Goal: Task Accomplishment & Management: Use online tool/utility

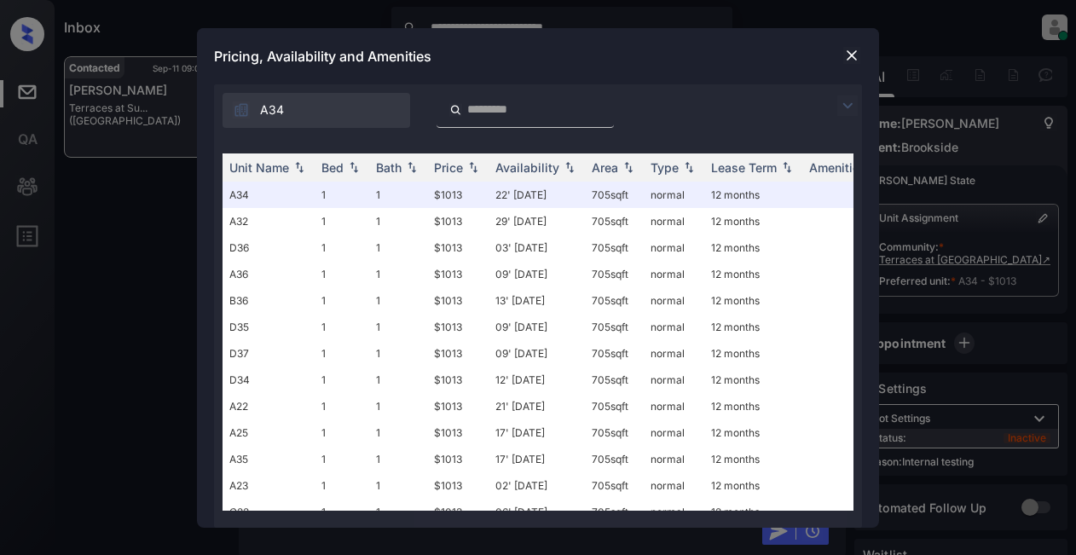
scroll to position [13985, 0]
click at [845, 104] on img at bounding box center [847, 105] width 20 height 20
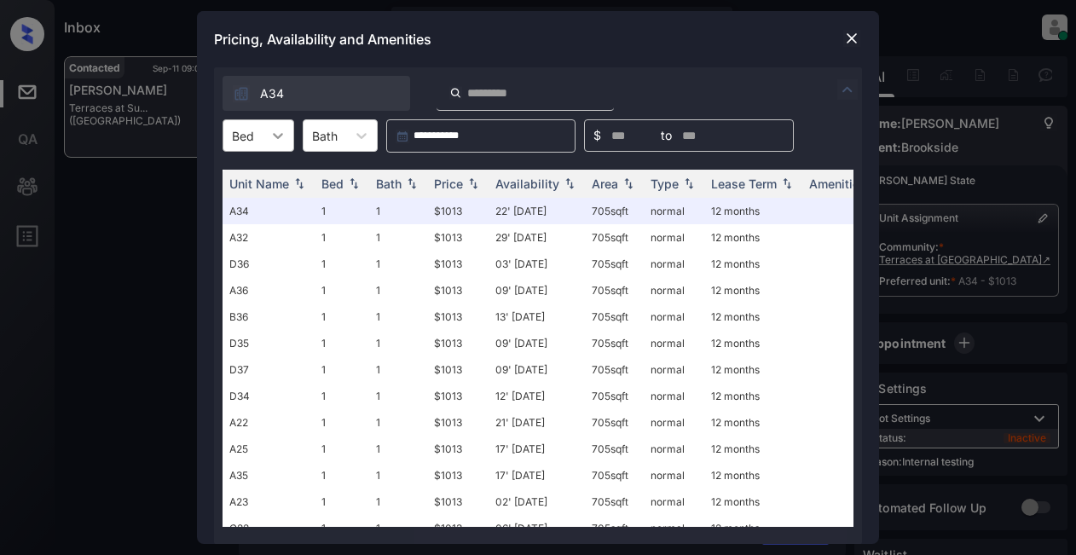
click at [286, 137] on div at bounding box center [277, 135] width 31 height 31
click at [255, 181] on div "1" at bounding box center [258, 177] width 72 height 31
click at [450, 183] on div "Price" at bounding box center [448, 183] width 29 height 14
click at [449, 184] on div "Price" at bounding box center [448, 183] width 29 height 14
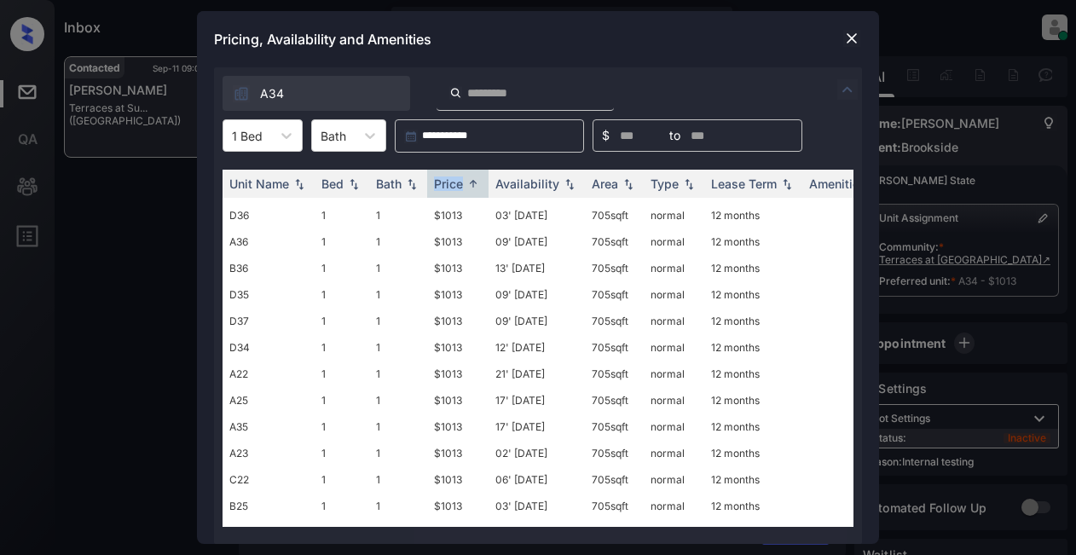
scroll to position [0, 0]
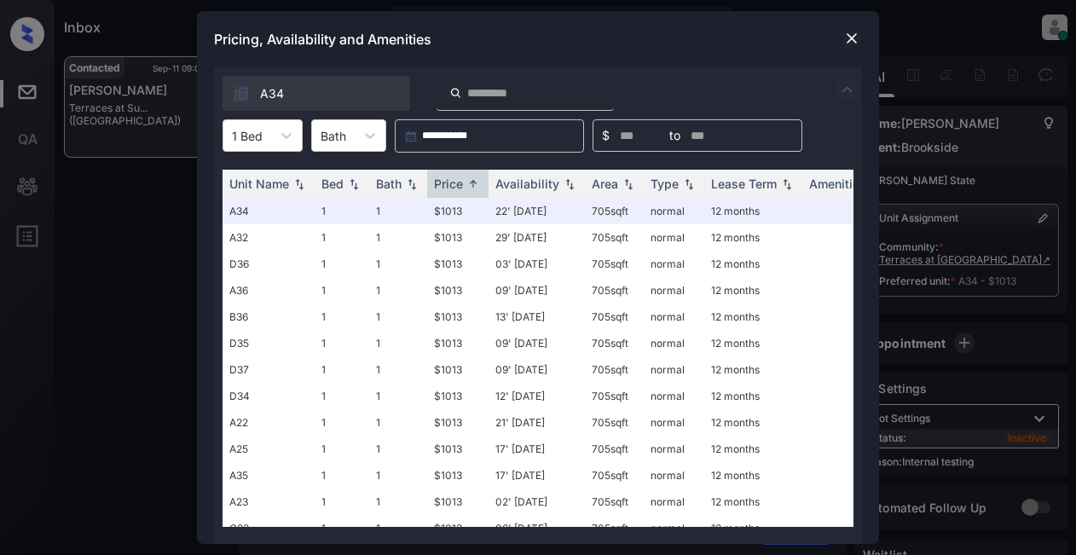
click at [842, 37] on div at bounding box center [851, 38] width 20 height 20
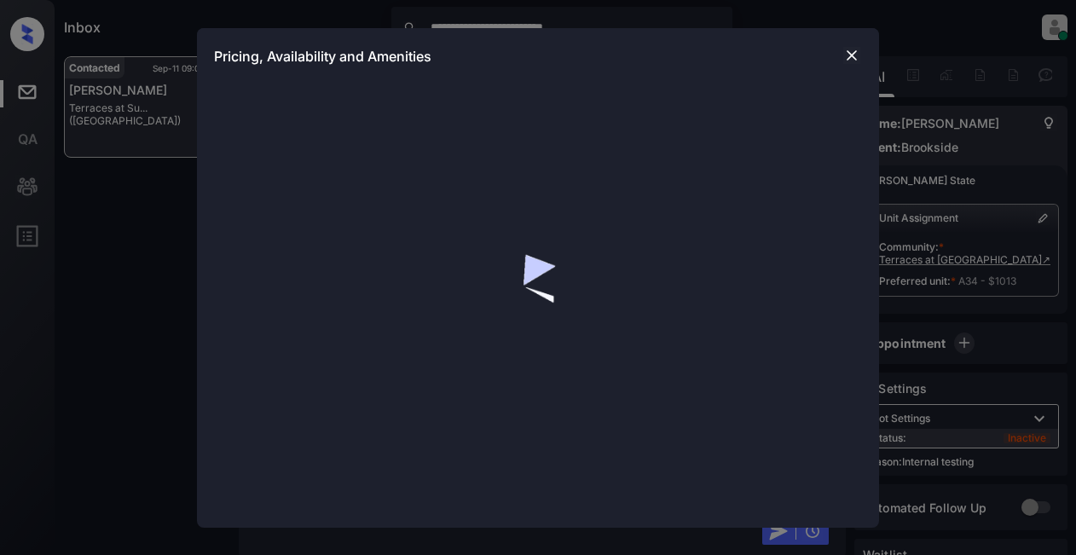
scroll to position [14634, 0]
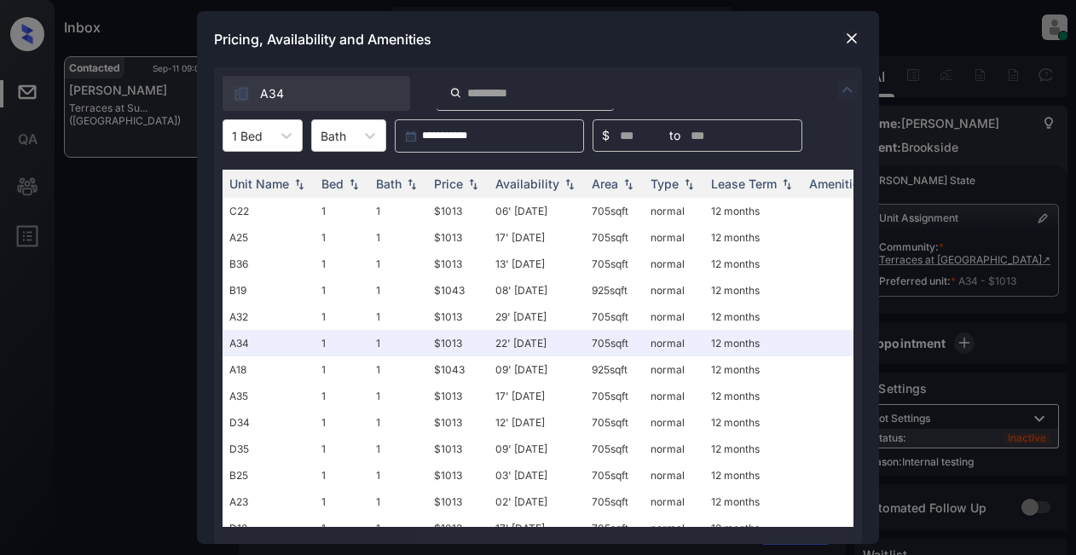
click at [849, 37] on img at bounding box center [851, 38] width 17 height 17
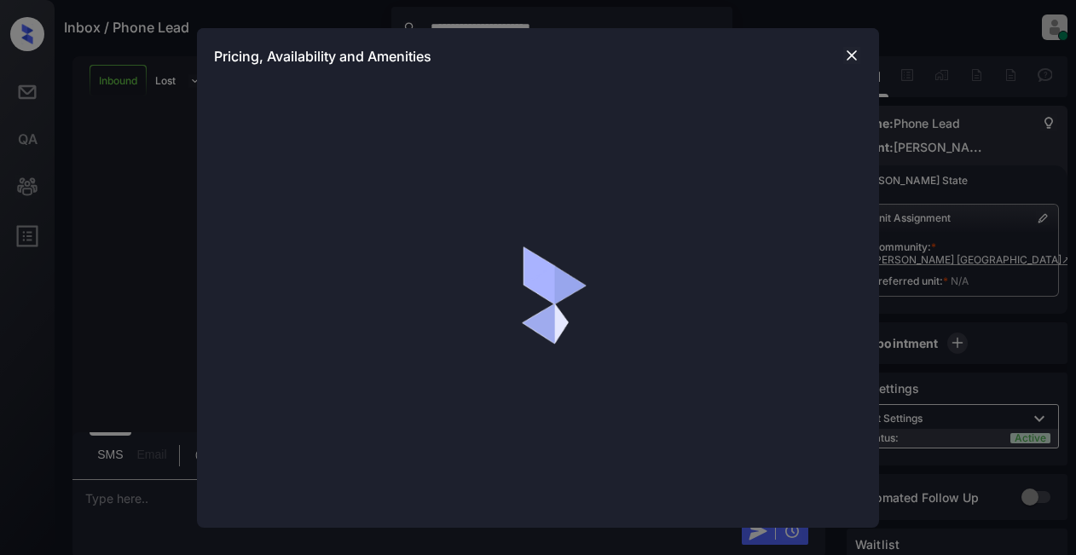
scroll to position [257, 0]
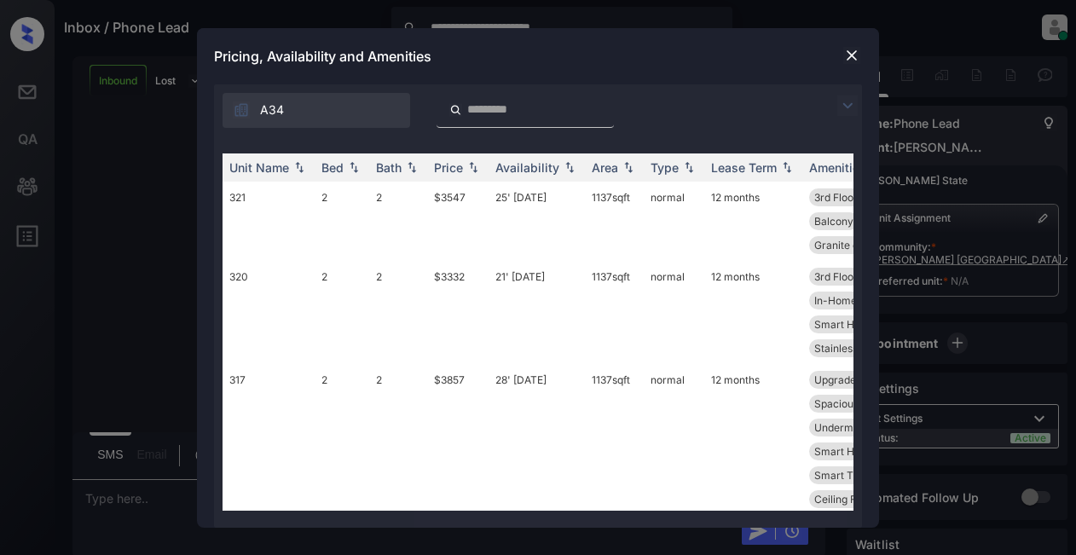
drag, startPoint x: 846, startPoint y: 102, endPoint x: 834, endPoint y: 100, distance: 13.0
click at [845, 102] on img at bounding box center [847, 105] width 20 height 20
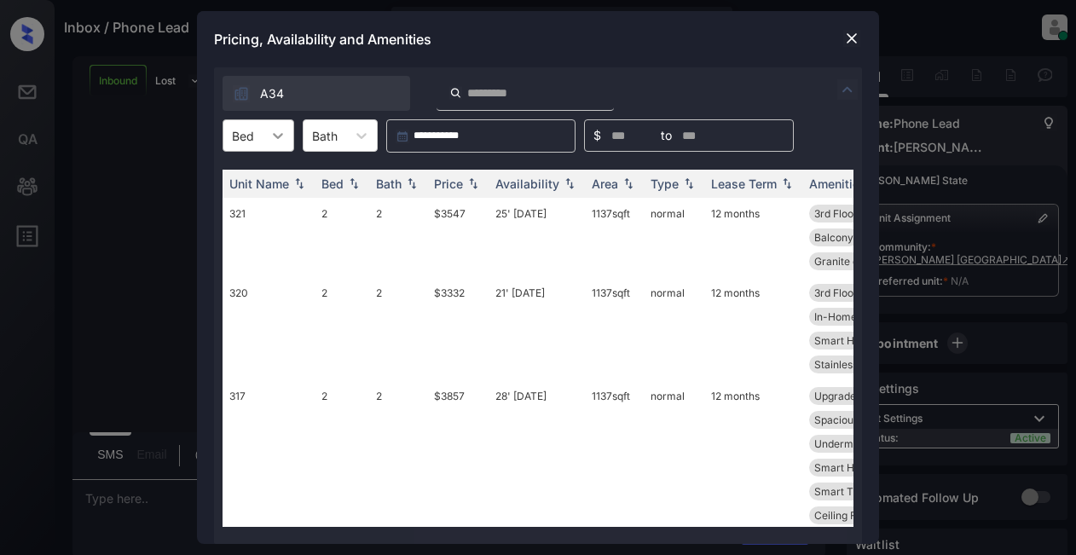
click at [284, 130] on icon at bounding box center [277, 135] width 17 height 17
click at [254, 215] on div "2" at bounding box center [258, 208] width 72 height 31
click at [459, 178] on div "Price" at bounding box center [448, 183] width 29 height 14
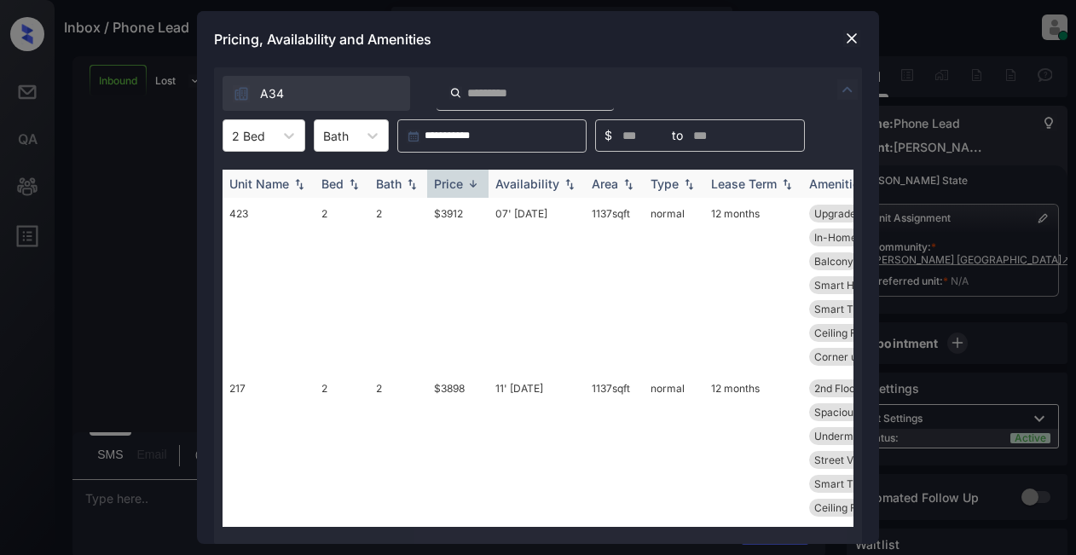
click at [460, 188] on div "Price" at bounding box center [448, 183] width 29 height 14
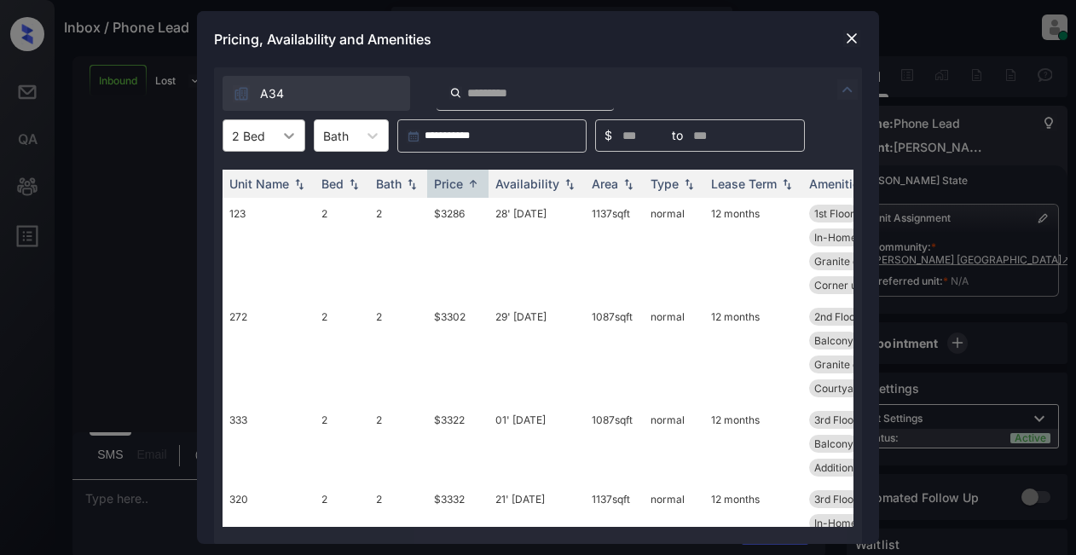
click at [288, 133] on icon at bounding box center [288, 135] width 17 height 17
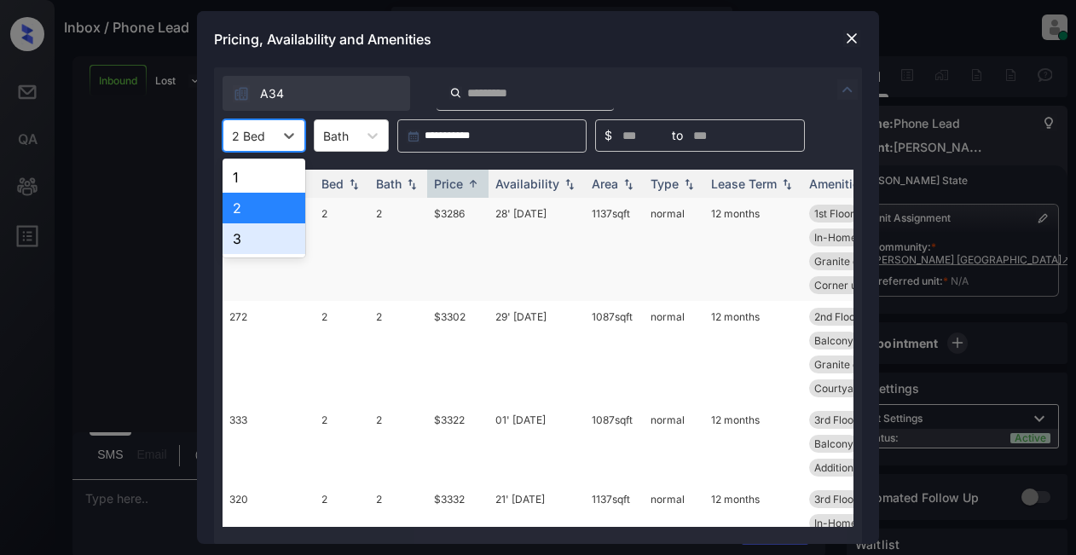
click at [262, 238] on div "3" at bounding box center [263, 238] width 83 height 31
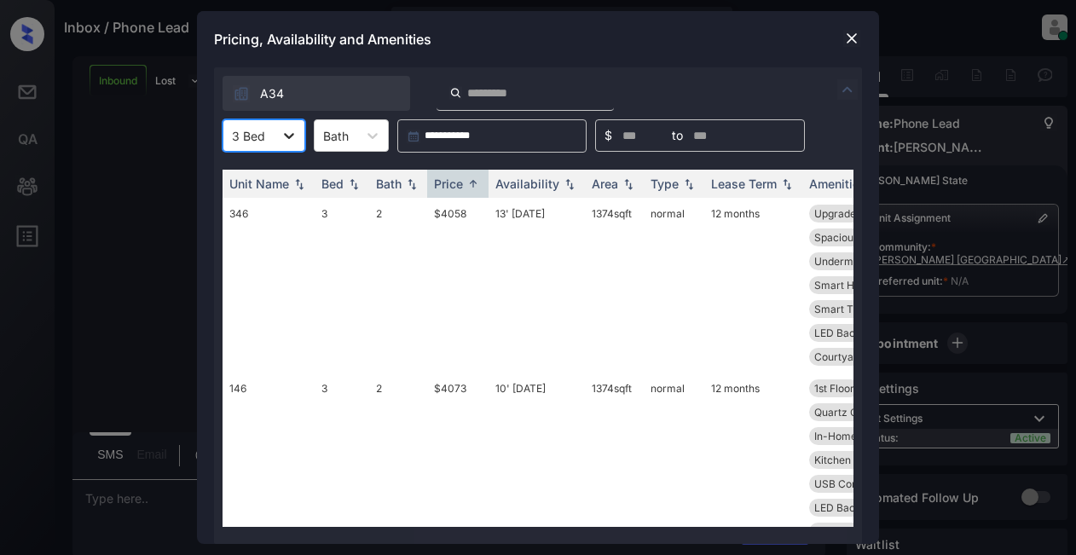
click at [290, 138] on icon at bounding box center [288, 135] width 17 height 17
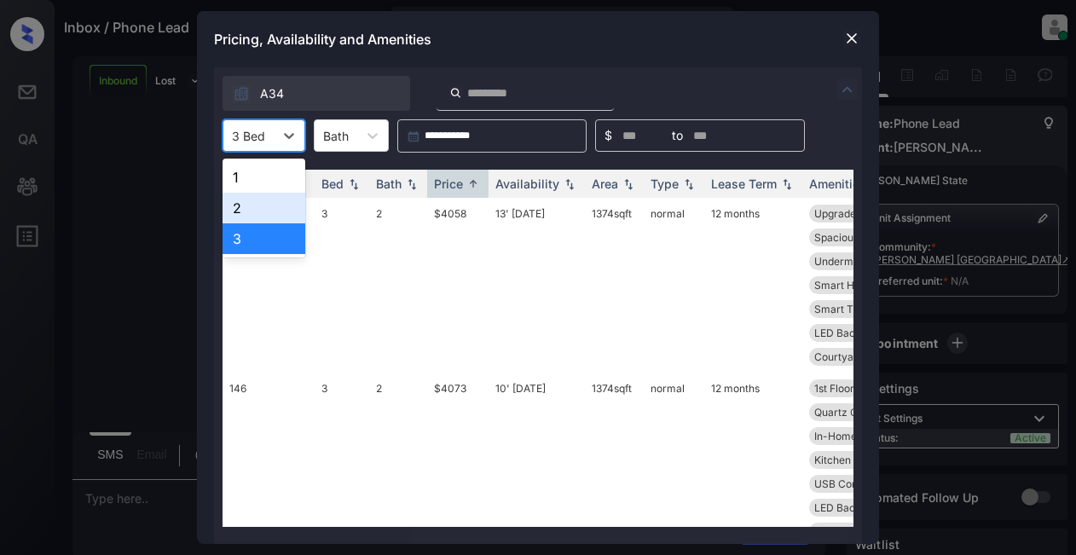
click at [257, 201] on div "2" at bounding box center [263, 208] width 83 height 31
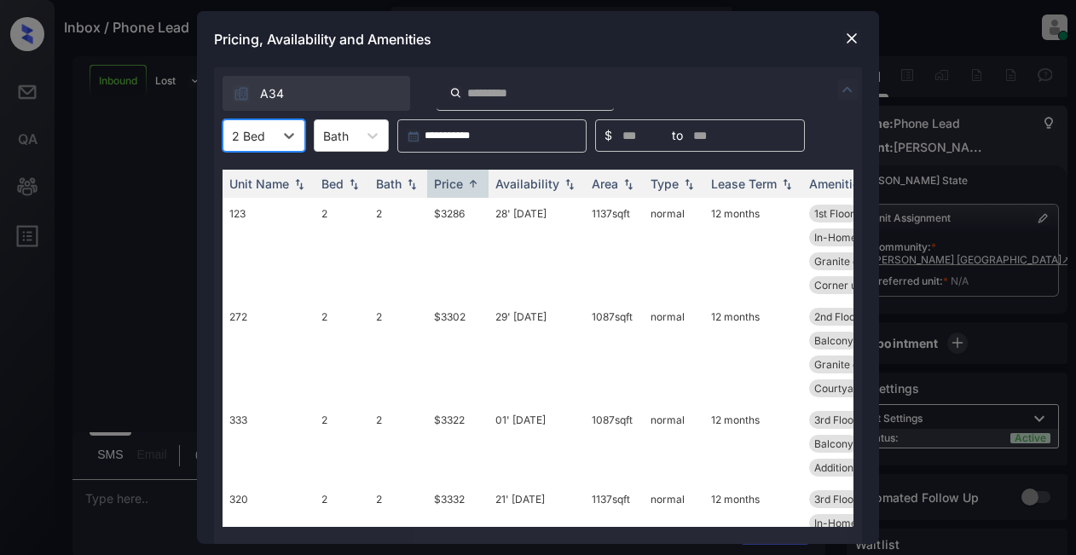
click at [268, 133] on div "2 Bed" at bounding box center [248, 136] width 50 height 25
click at [443, 215] on td "$3286" at bounding box center [457, 249] width 61 height 103
click at [443, 211] on td "$3286" at bounding box center [457, 249] width 61 height 103
click at [445, 211] on td "$3286" at bounding box center [457, 249] width 61 height 103
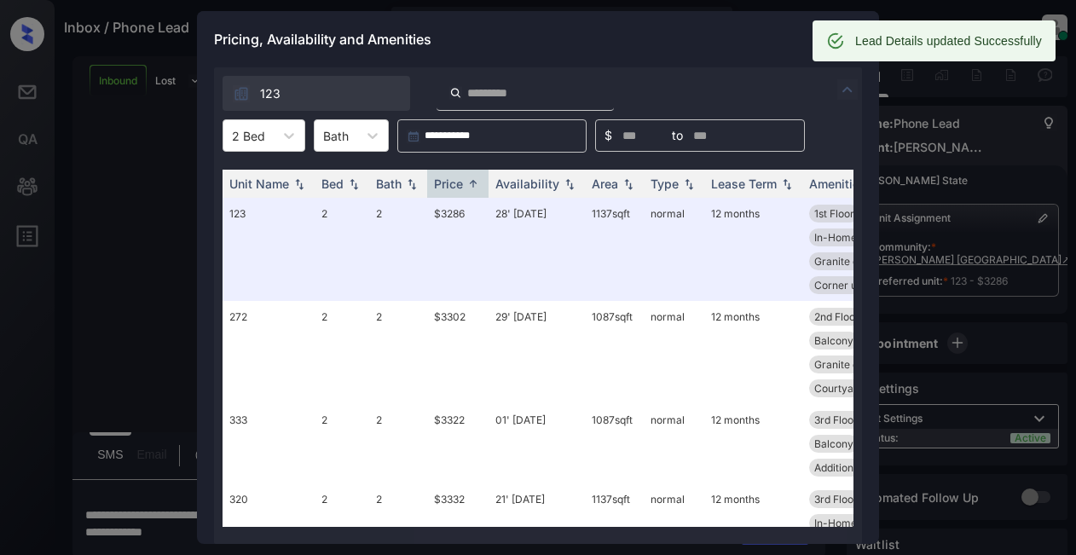
drag, startPoint x: 692, startPoint y: 80, endPoint x: 684, endPoint y: 78, distance: 8.7
click at [690, 79] on div "123" at bounding box center [538, 88] width 648 height 43
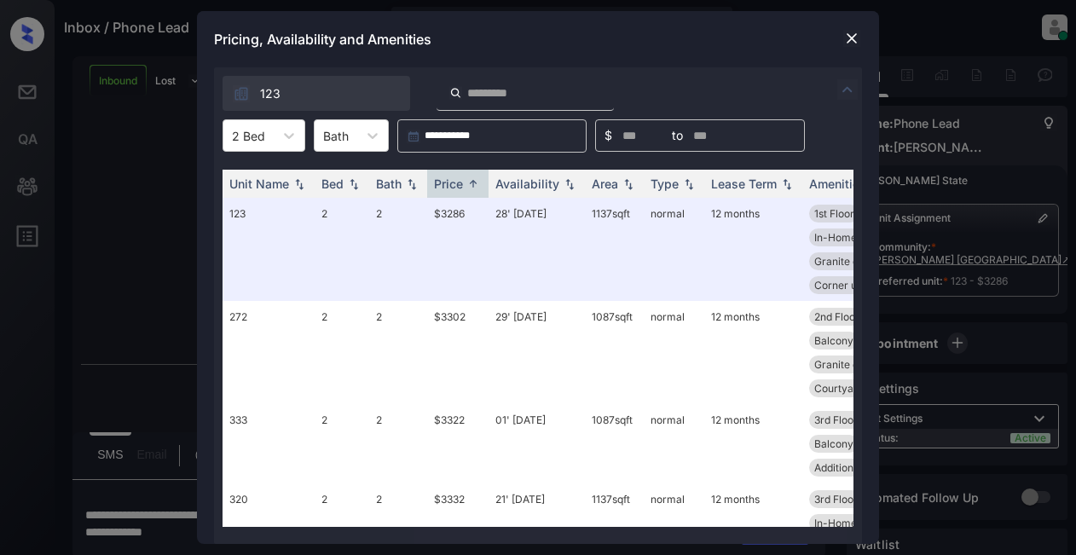
scroll to position [367, 0]
click at [851, 36] on img at bounding box center [851, 38] width 17 height 17
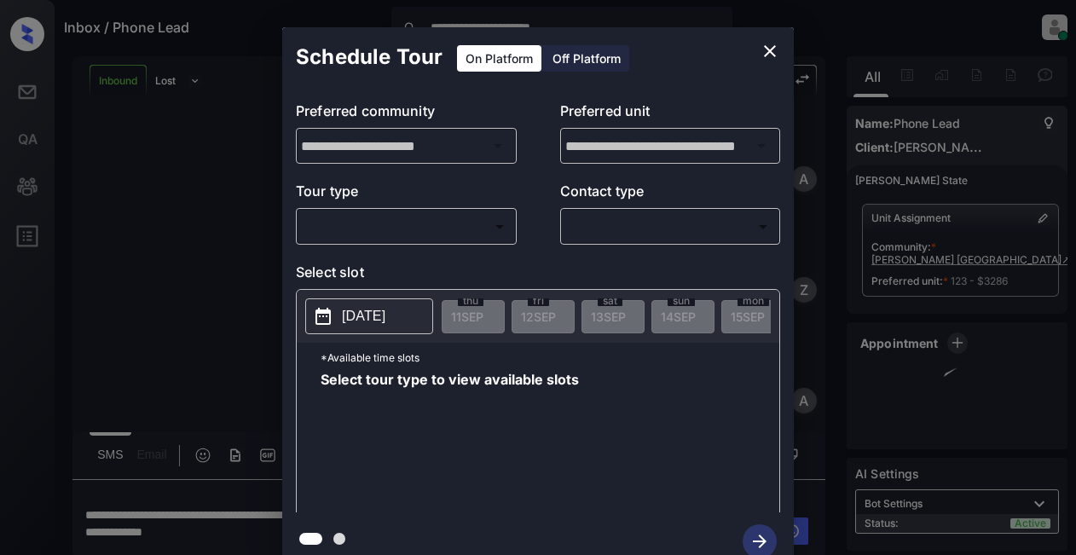
scroll to position [367, 0]
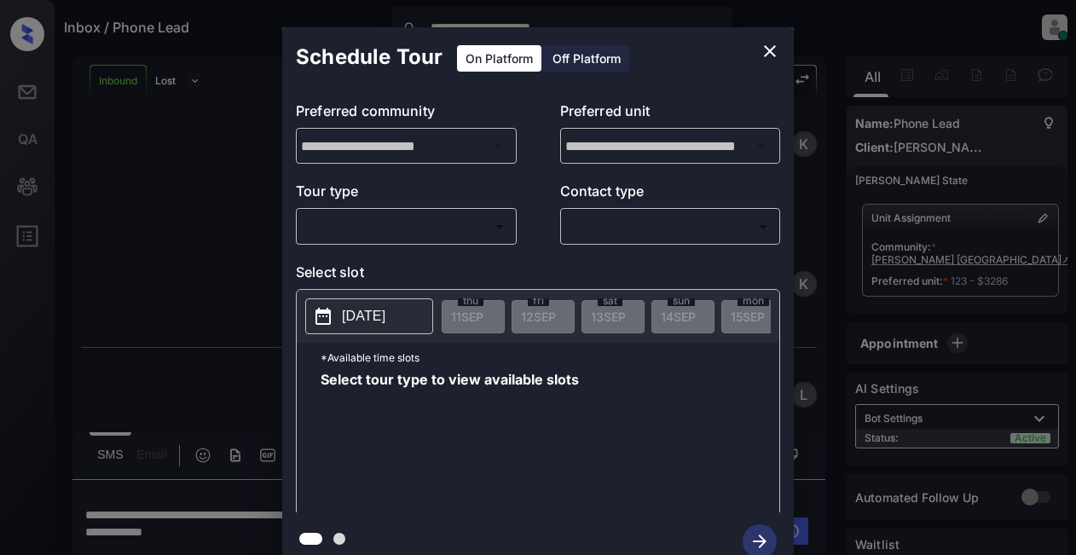
click at [391, 230] on body "**********" at bounding box center [538, 277] width 1076 height 555
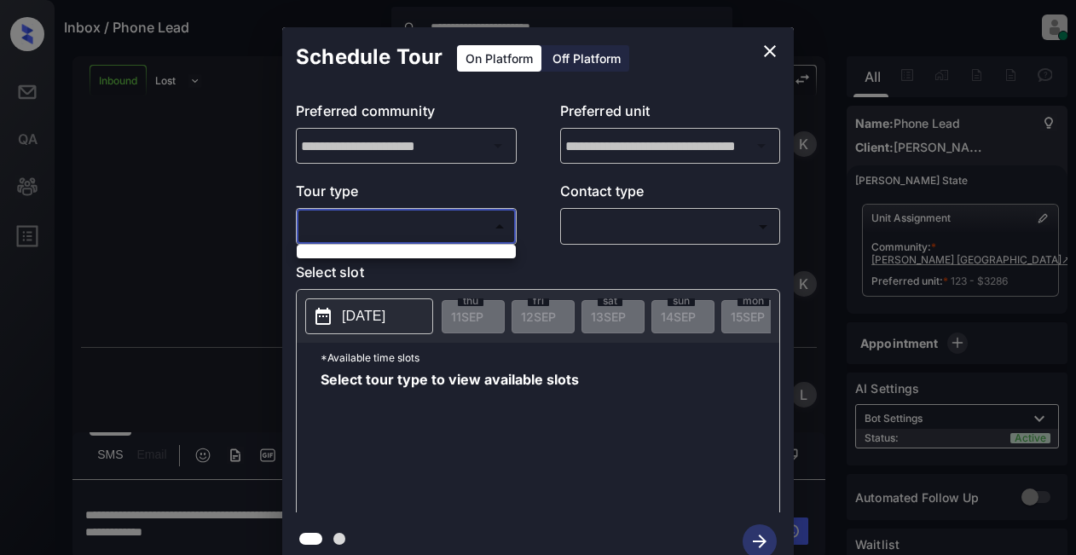
click at [386, 229] on div at bounding box center [538, 277] width 1076 height 555
click at [384, 231] on body "**********" at bounding box center [538, 277] width 1076 height 555
drag, startPoint x: 770, startPoint y: 53, endPoint x: 760, endPoint y: 51, distance: 10.4
click at [766, 52] on div at bounding box center [538, 277] width 1076 height 555
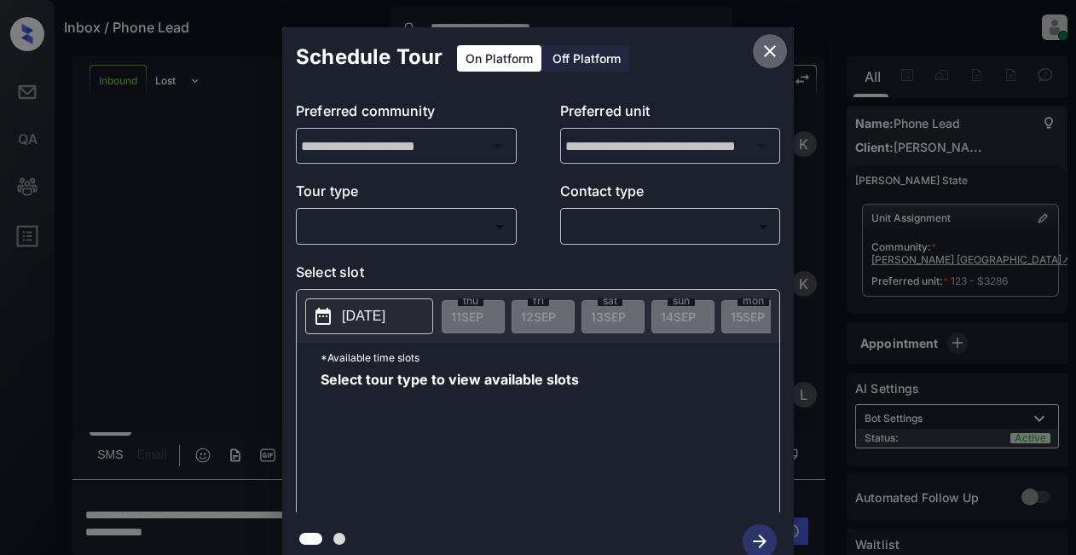
click at [777, 48] on icon "close" at bounding box center [769, 51] width 20 height 20
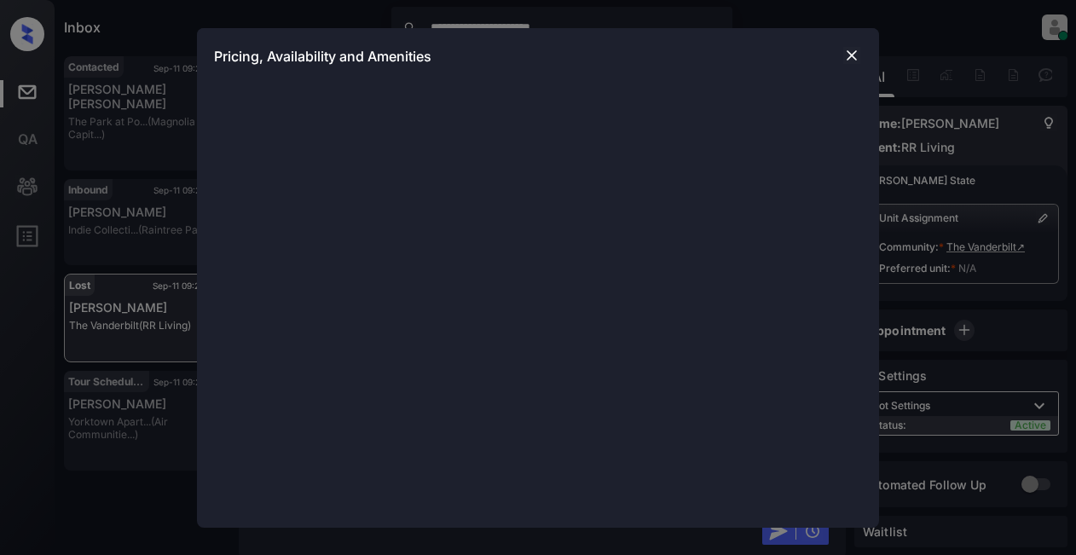
scroll to position [5057, 0]
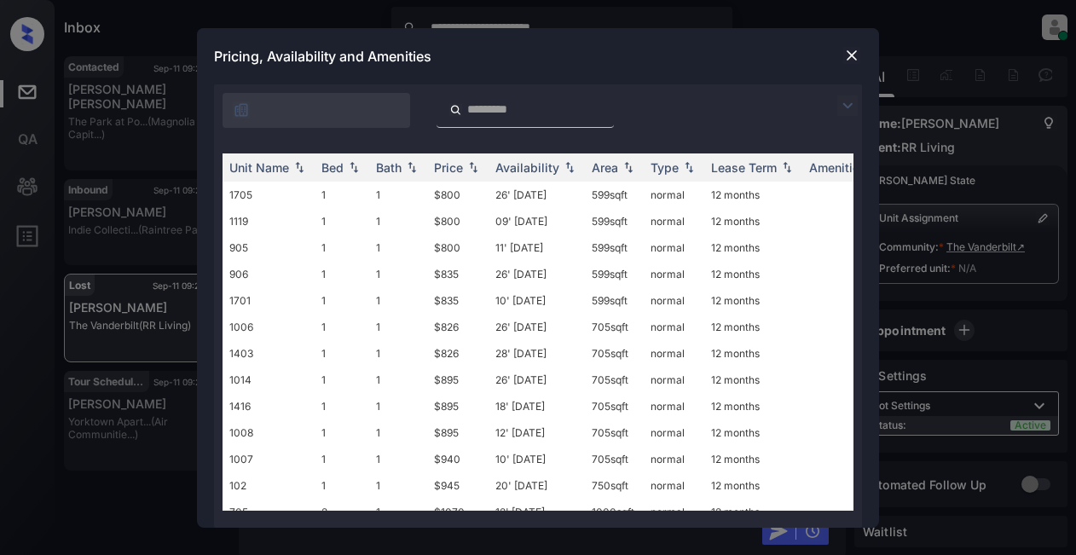
click at [847, 107] on img at bounding box center [847, 105] width 20 height 20
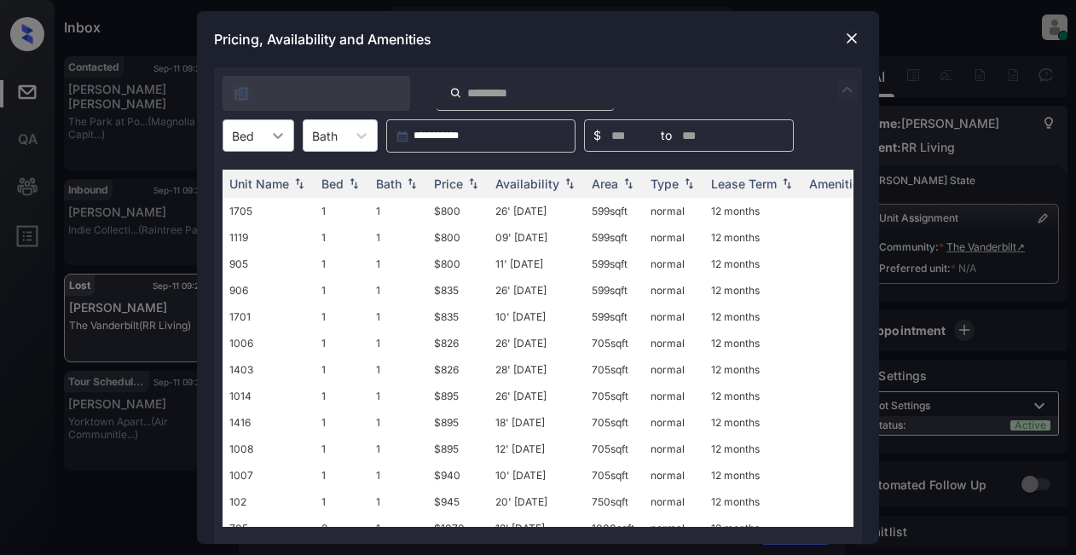
click at [282, 136] on icon at bounding box center [277, 135] width 17 height 17
click at [268, 176] on div "1" at bounding box center [258, 177] width 72 height 31
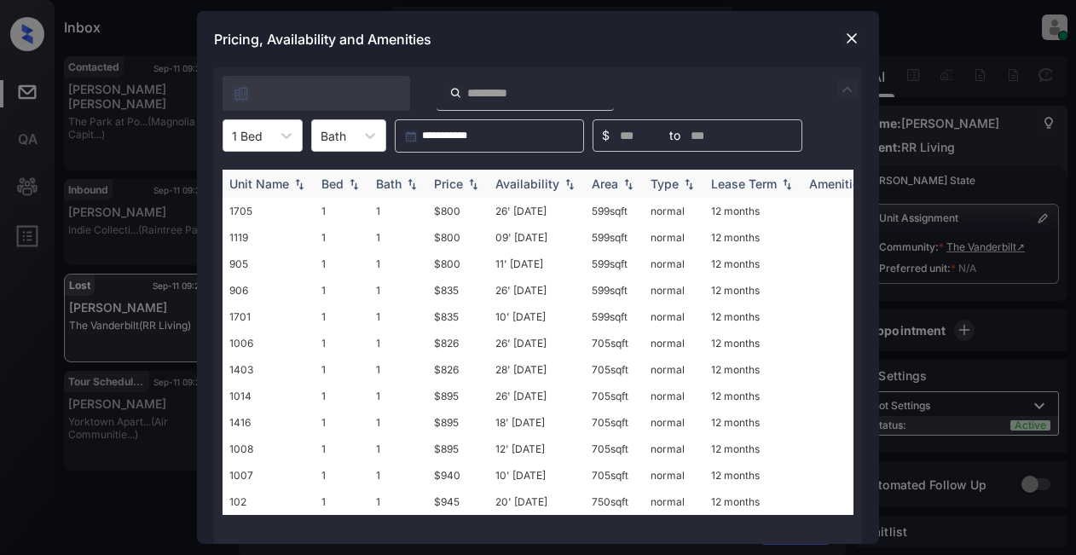
click at [468, 182] on img at bounding box center [472, 184] width 17 height 12
click at [851, 39] on img at bounding box center [851, 38] width 17 height 17
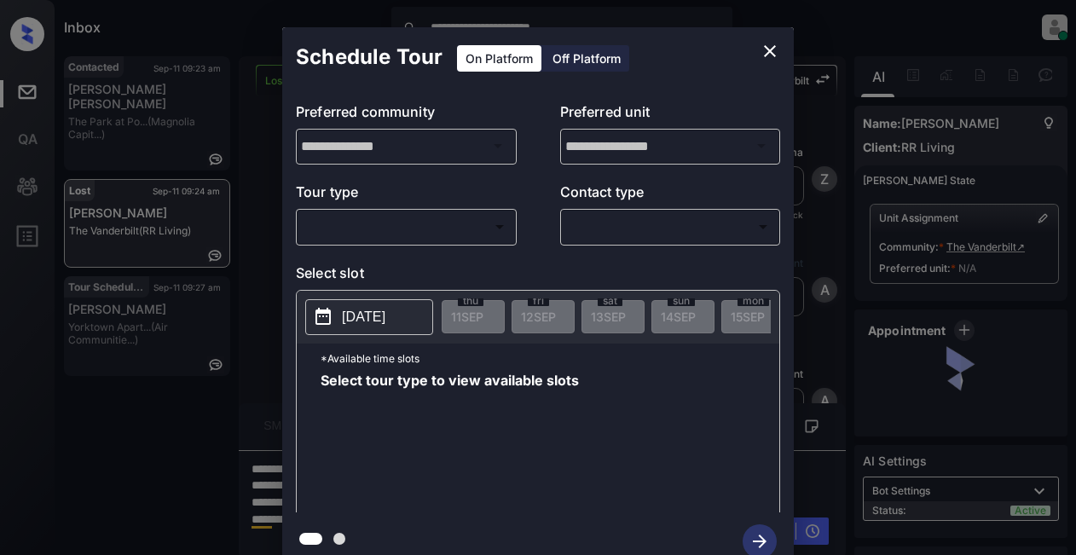
scroll to position [2378, 0]
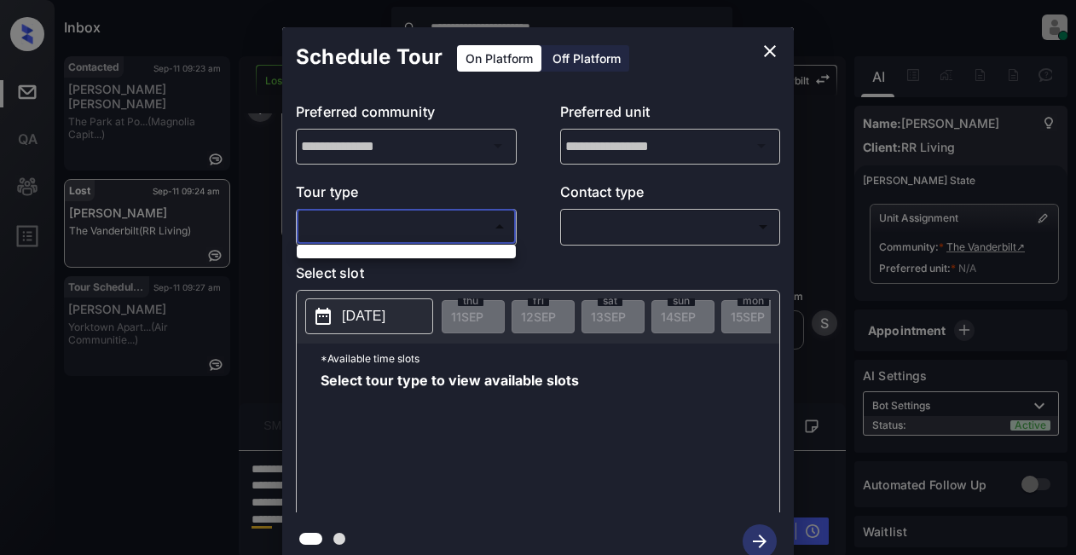
click at [399, 228] on body "**********" at bounding box center [538, 277] width 1076 height 555
click at [399, 228] on div at bounding box center [538, 277] width 1076 height 555
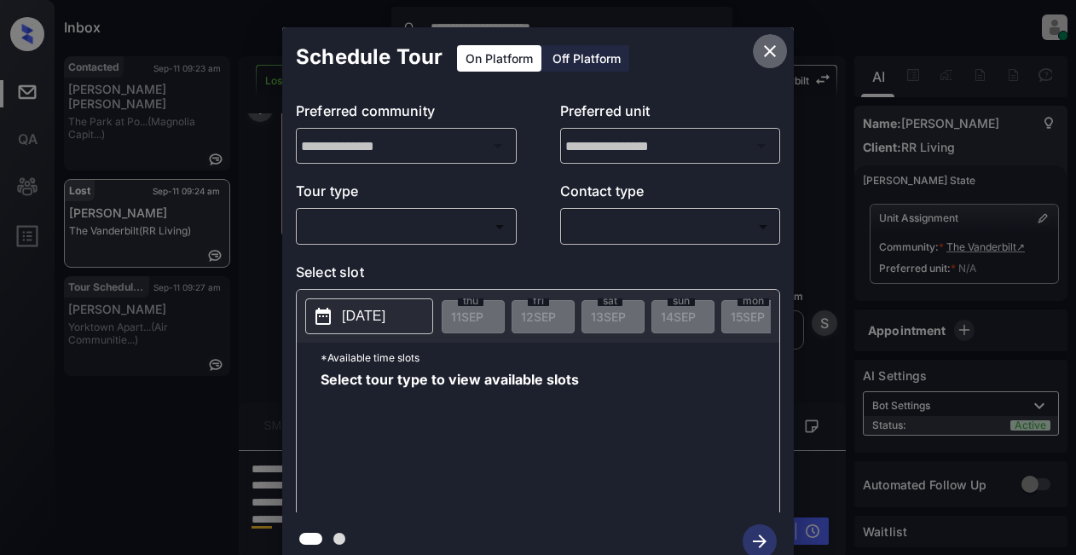
click at [761, 52] on icon "close" at bounding box center [769, 51] width 20 height 20
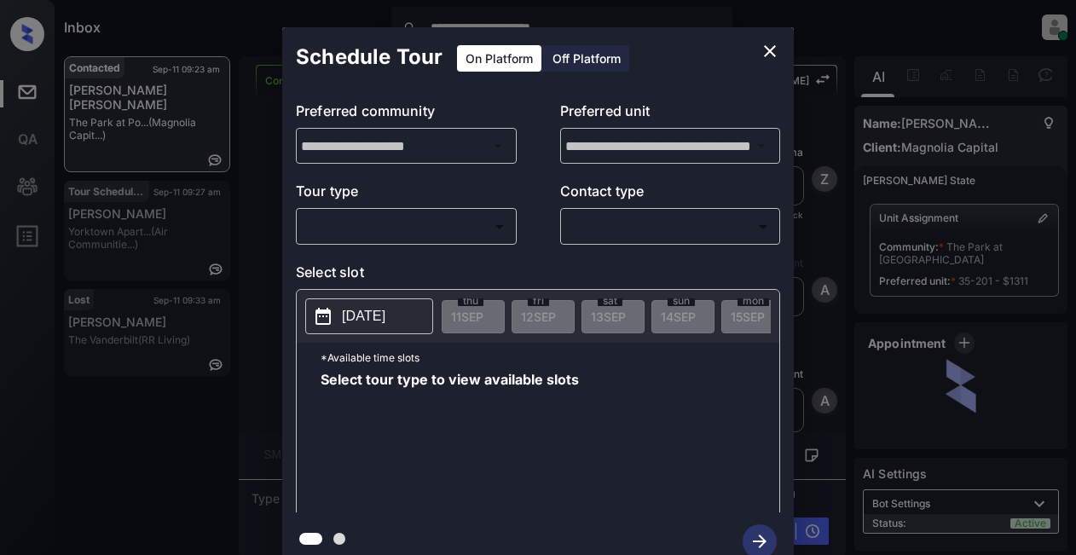
scroll to position [1452, 0]
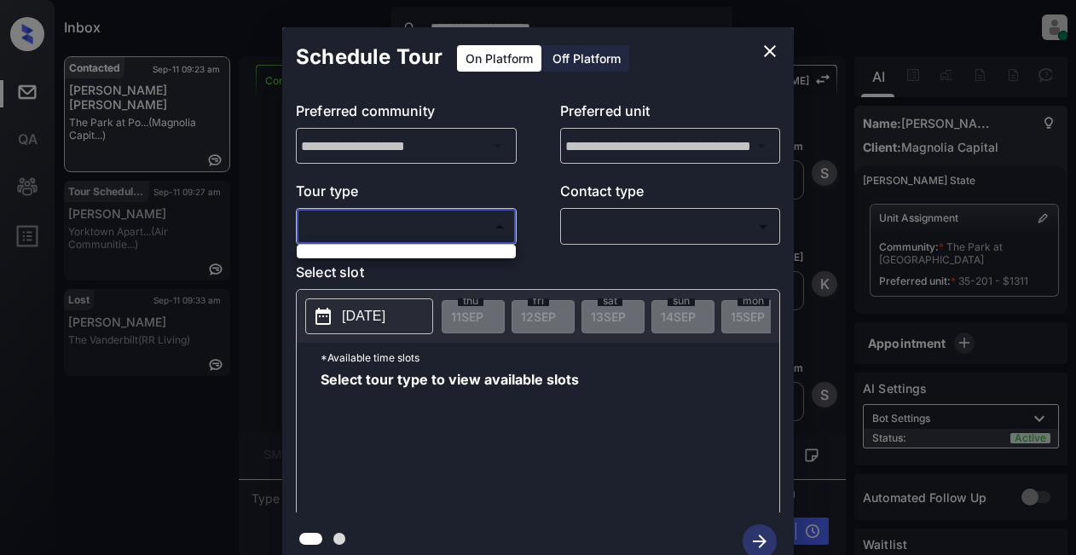
click at [441, 228] on body "**********" at bounding box center [538, 277] width 1076 height 555
click at [435, 229] on div at bounding box center [538, 277] width 1076 height 555
click at [444, 234] on body "**********" at bounding box center [538, 277] width 1076 height 555
click at [181, 228] on div at bounding box center [538, 277] width 1076 height 555
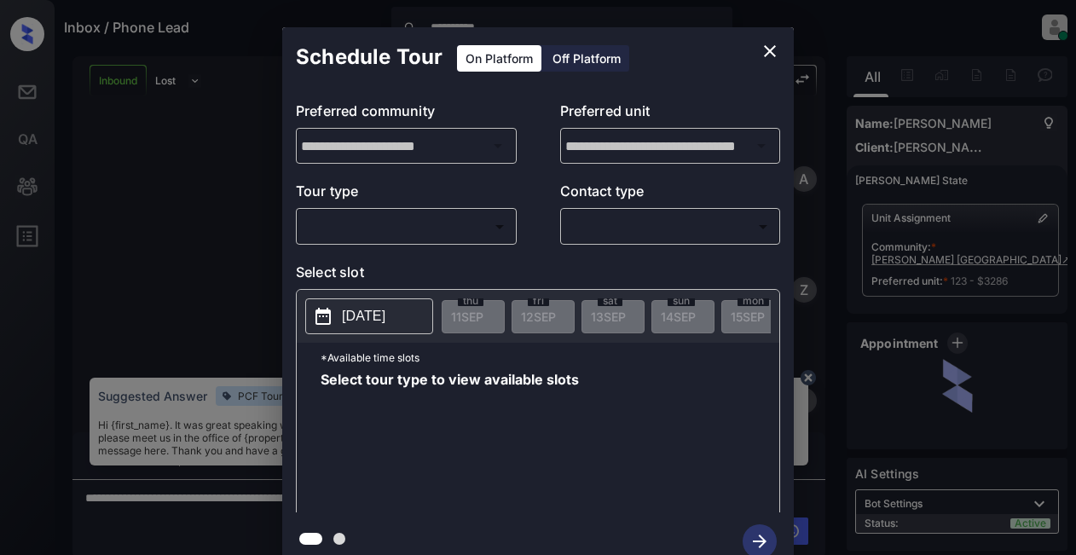
scroll to position [981, 0]
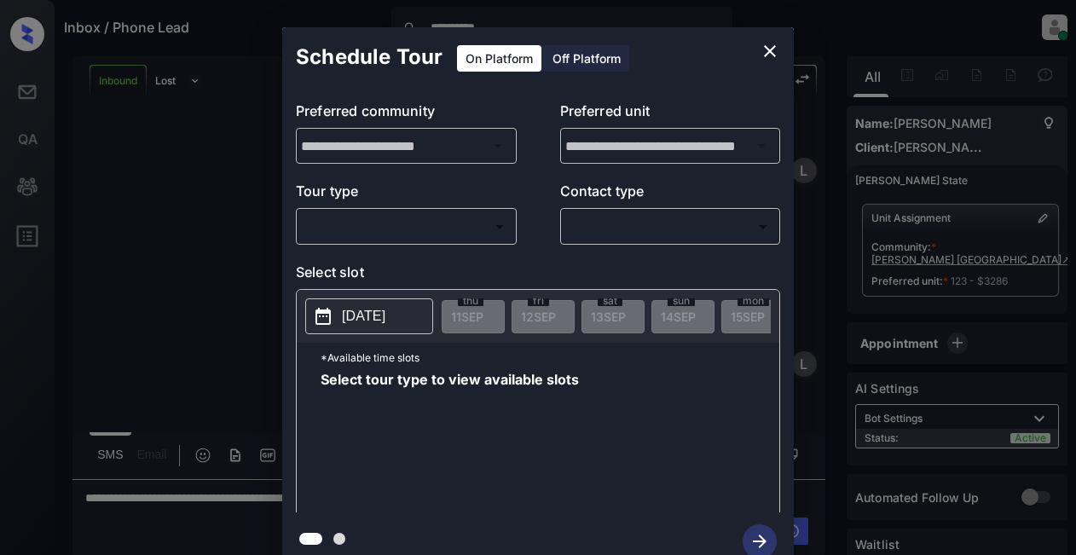
click at [447, 224] on body "**********" at bounding box center [538, 277] width 1076 height 555
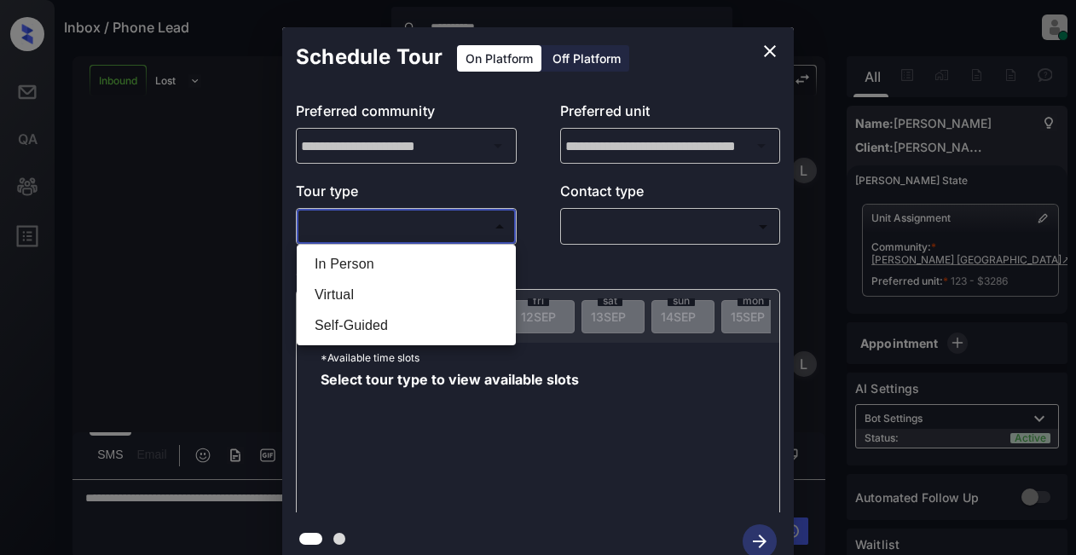
click at [335, 262] on li "In Person" at bounding box center [406, 264] width 211 height 31
type input "********"
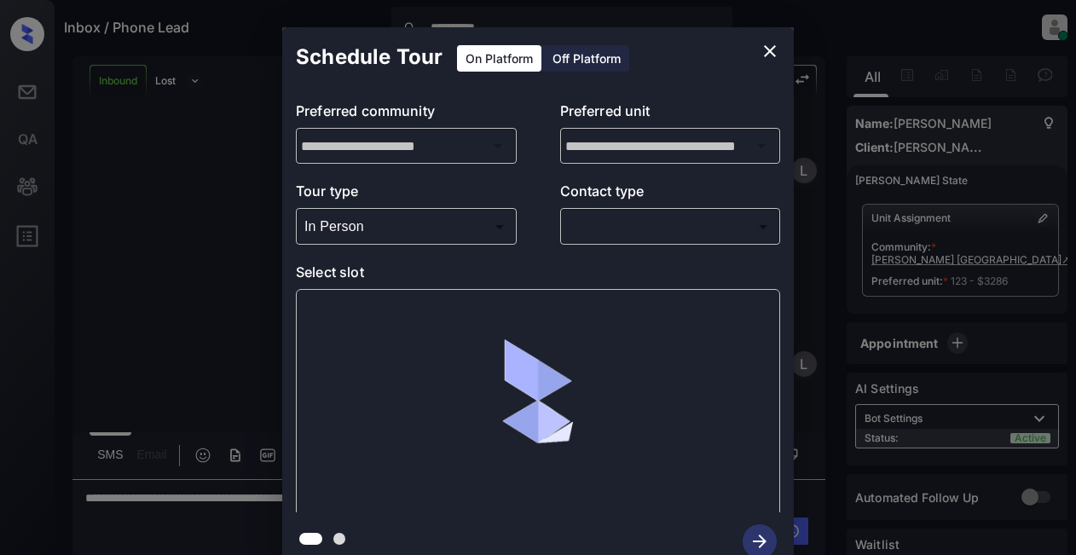
click at [655, 207] on p "Contact type" at bounding box center [670, 194] width 221 height 27
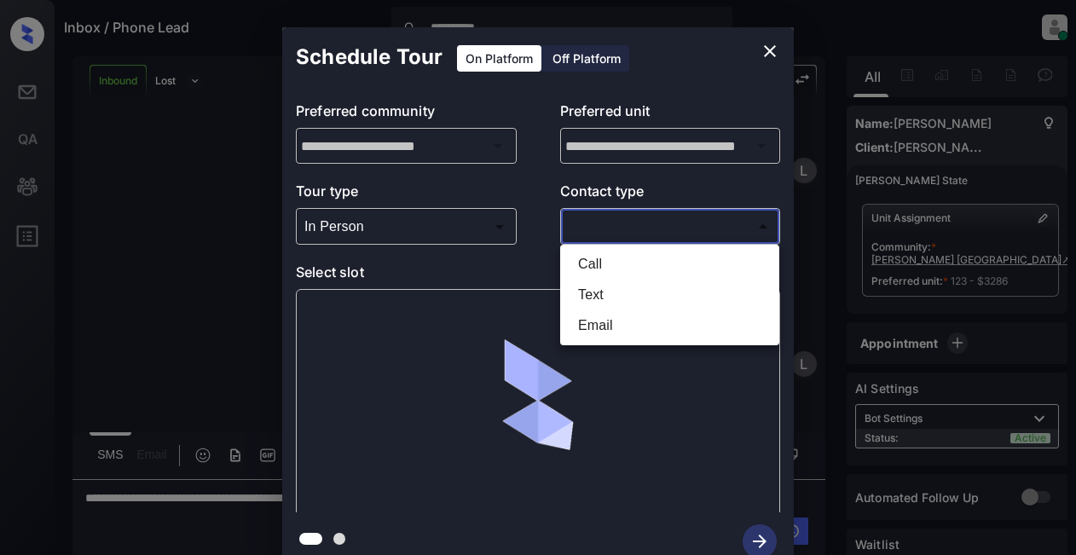
click at [649, 227] on body "**********" at bounding box center [538, 277] width 1076 height 555
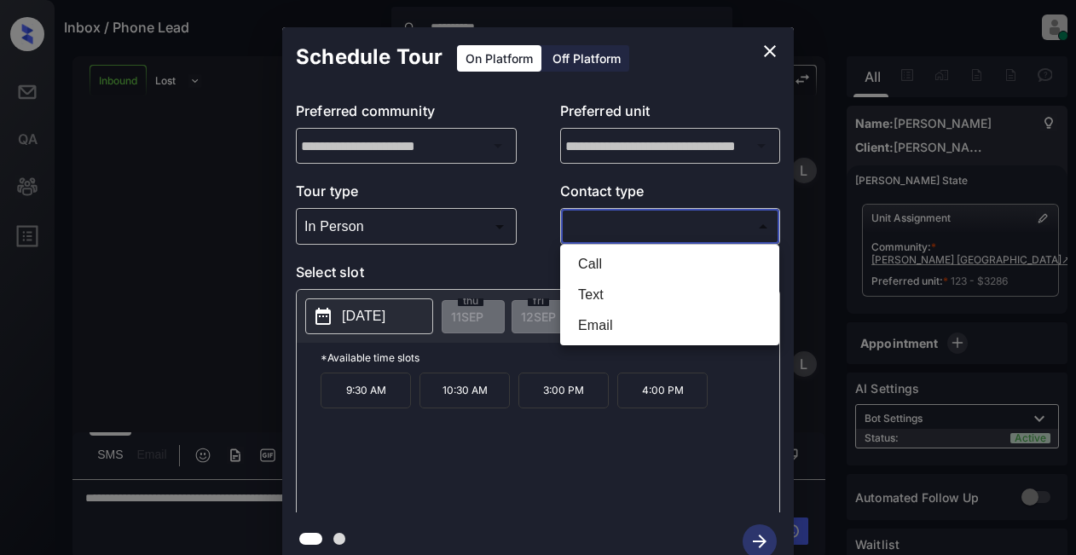
drag, startPoint x: 587, startPoint y: 294, endPoint x: 607, endPoint y: 262, distance: 37.9
click at [607, 262] on ul "Call Text Email" at bounding box center [669, 295] width 219 height 101
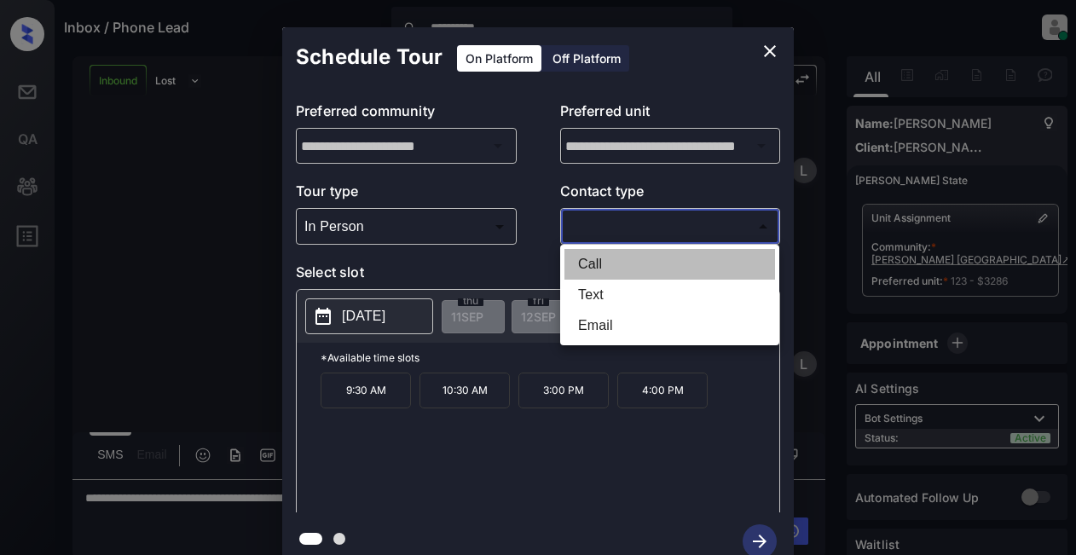
click at [607, 262] on li "Call" at bounding box center [669, 264] width 211 height 31
type input "****"
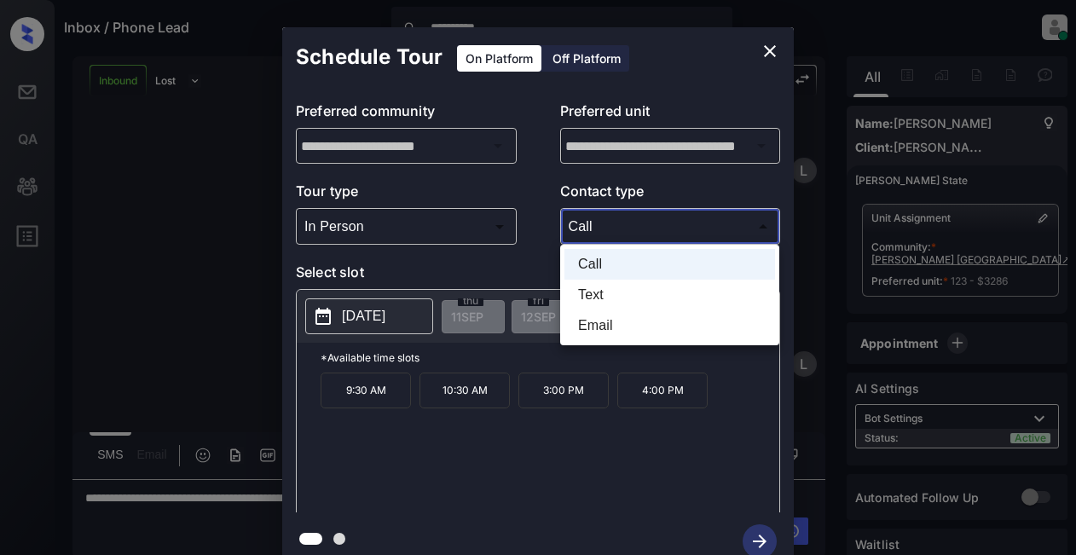
click at [621, 228] on body "**********" at bounding box center [538, 277] width 1076 height 555
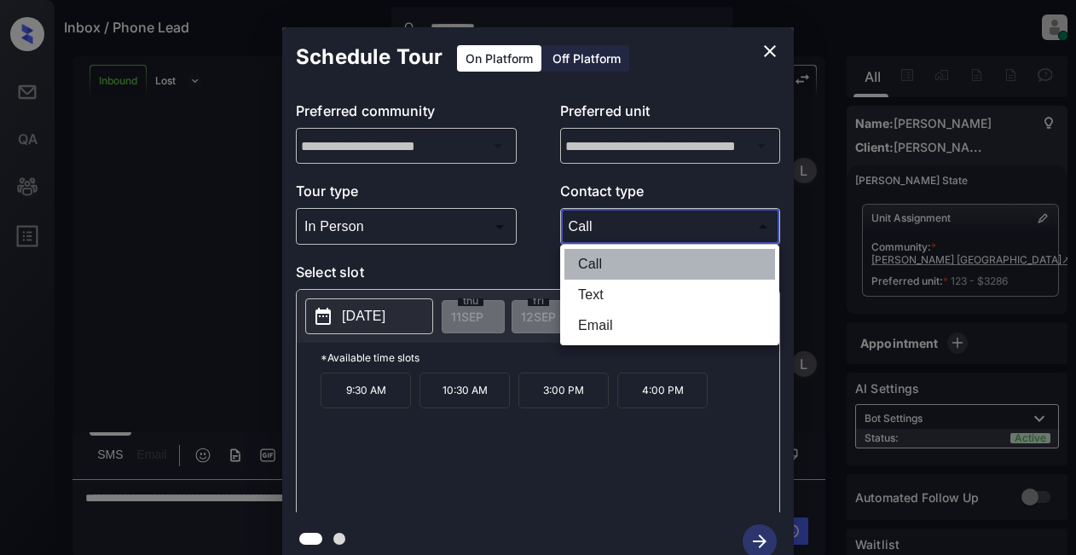
click at [613, 265] on li "Call" at bounding box center [669, 264] width 211 height 31
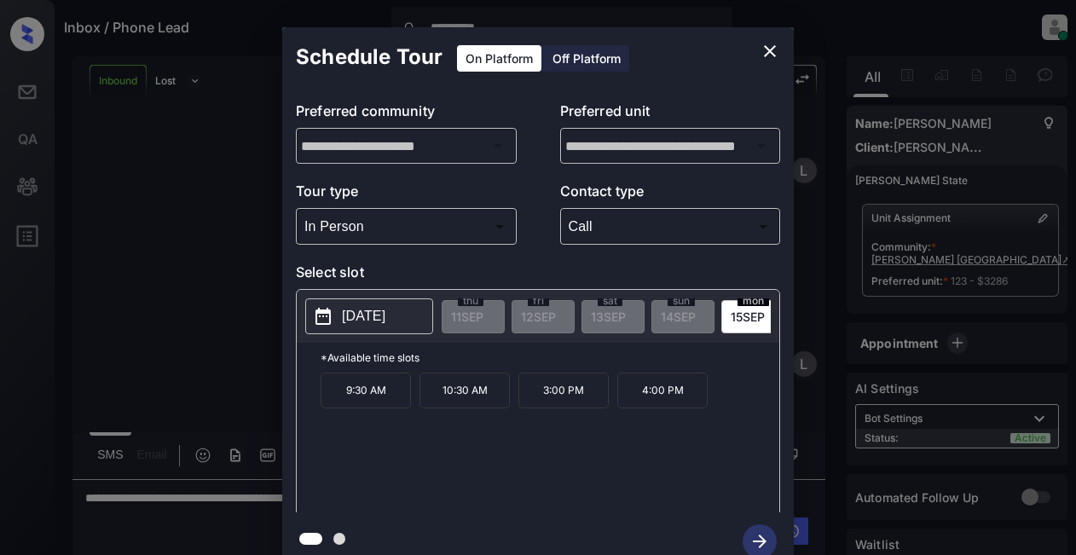
click at [376, 310] on p "2025-09-15" at bounding box center [363, 316] width 43 height 20
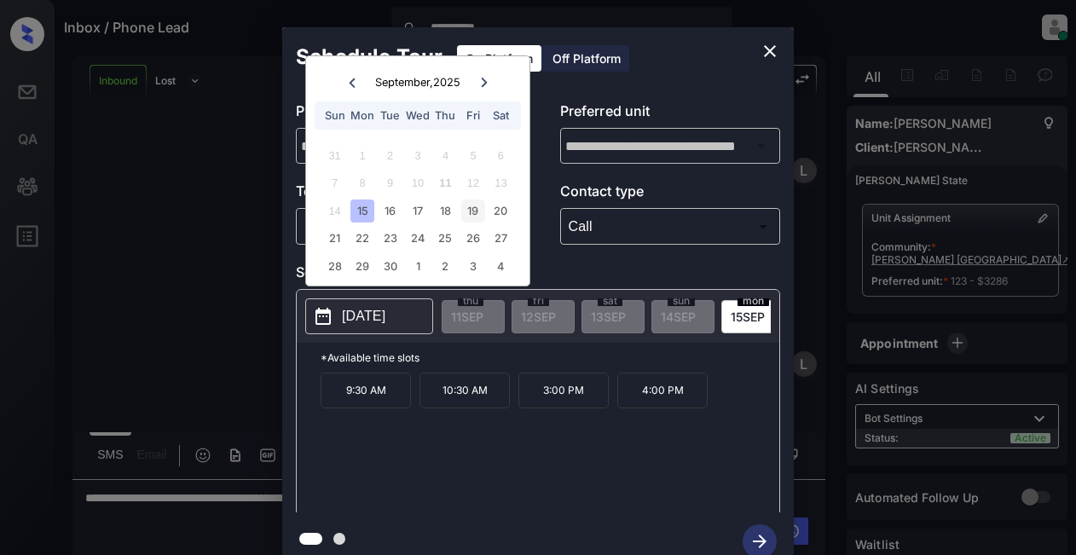
click at [474, 214] on div "19" at bounding box center [472, 210] width 23 height 23
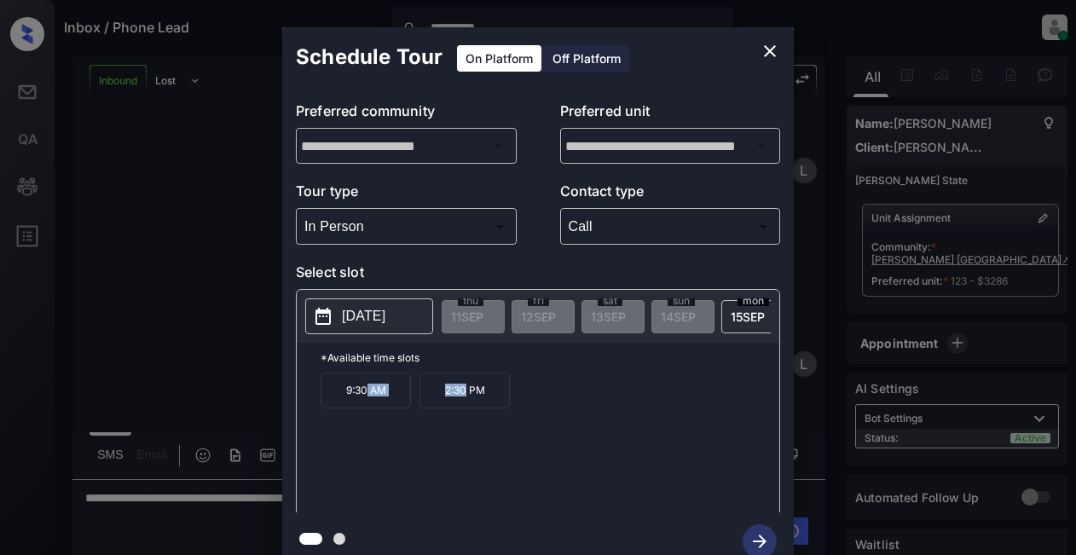
drag, startPoint x: 367, startPoint y: 400, endPoint x: 466, endPoint y: 398, distance: 98.9
click at [466, 398] on div "9:30 AM 2:30 PM" at bounding box center [549, 440] width 459 height 136
drag, startPoint x: 340, startPoint y: 398, endPoint x: 477, endPoint y: 404, distance: 137.3
click at [478, 403] on div "9:30 AM 2:30 PM" at bounding box center [549, 440] width 459 height 136
copy div "9:30 AM 2:30 P"
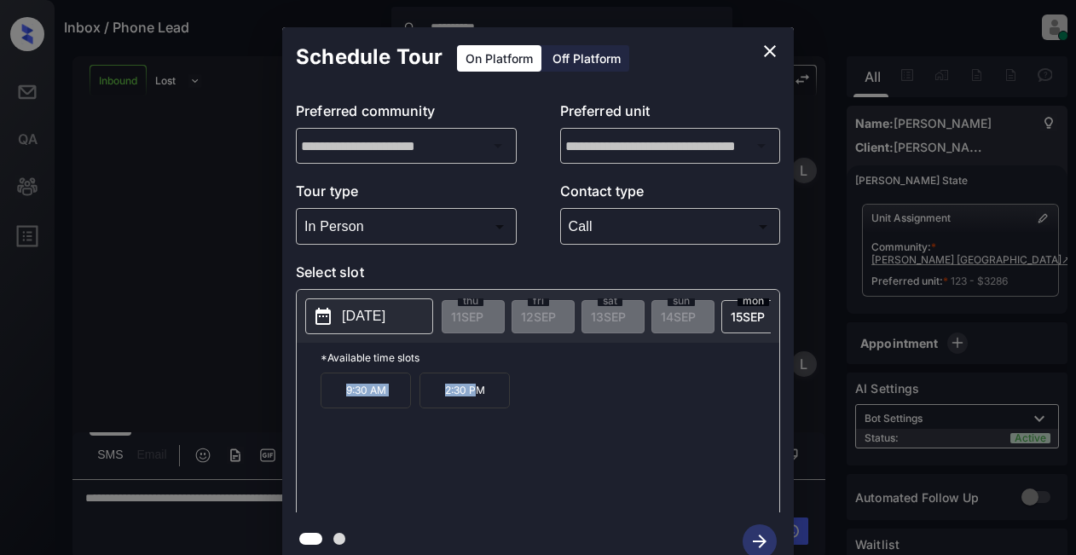
click at [228, 507] on div "**********" at bounding box center [538, 298] width 1076 height 597
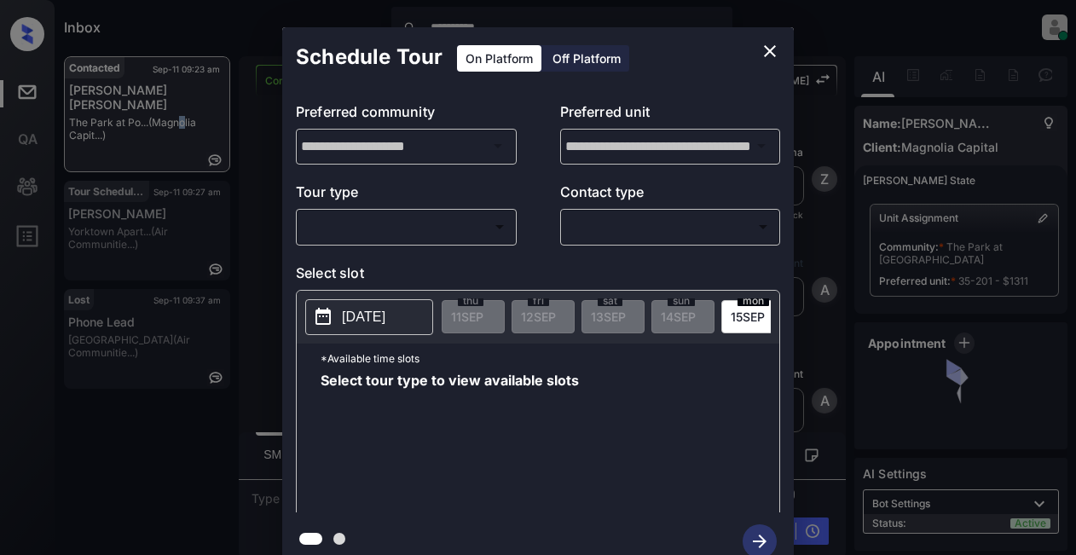
scroll to position [1197, 0]
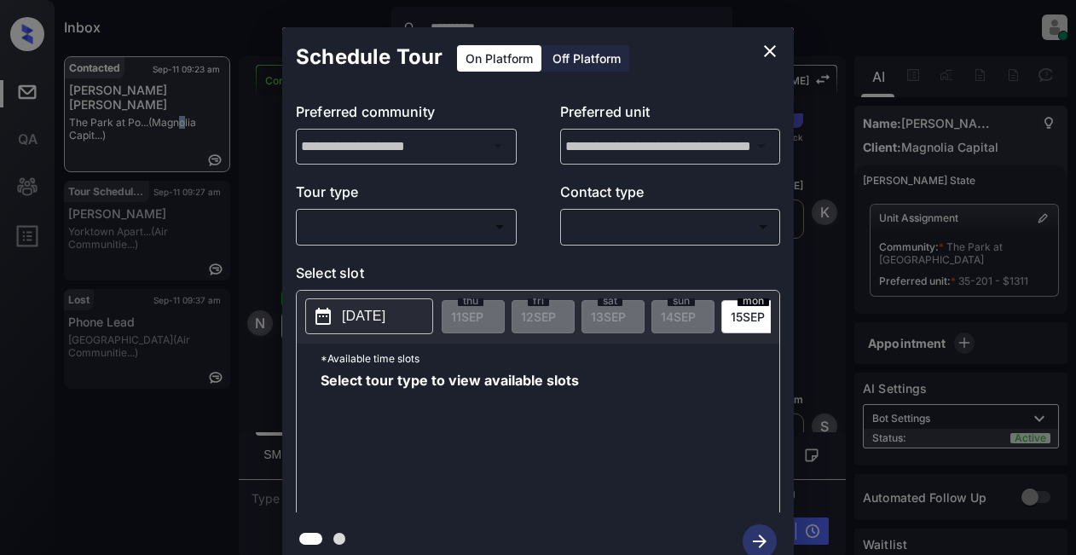
click at [447, 222] on body "**********" at bounding box center [538, 277] width 1076 height 555
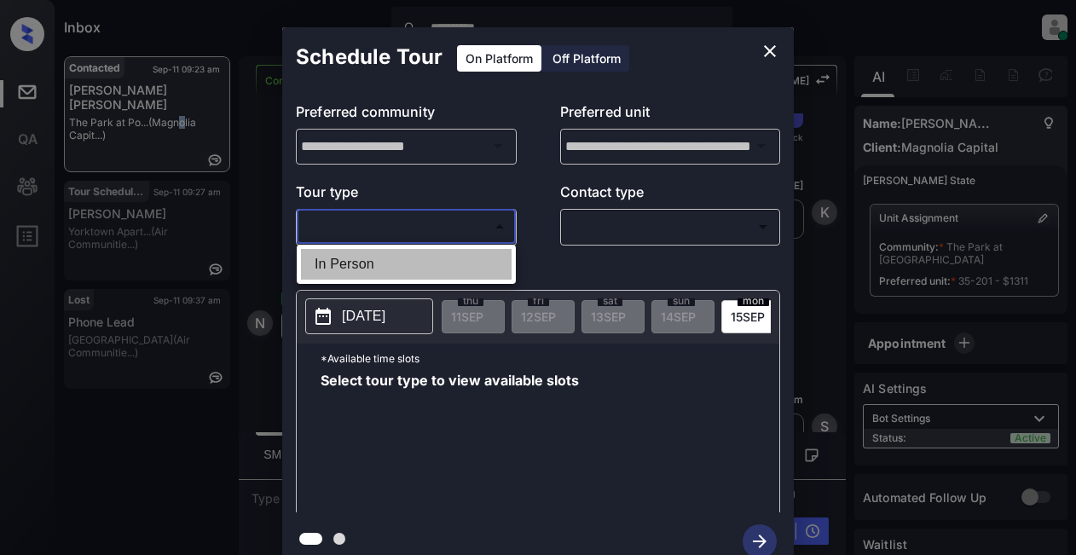
drag, startPoint x: 389, startPoint y: 265, endPoint x: 422, endPoint y: 246, distance: 38.2
click at [390, 265] on li "In Person" at bounding box center [406, 264] width 211 height 31
type input "********"
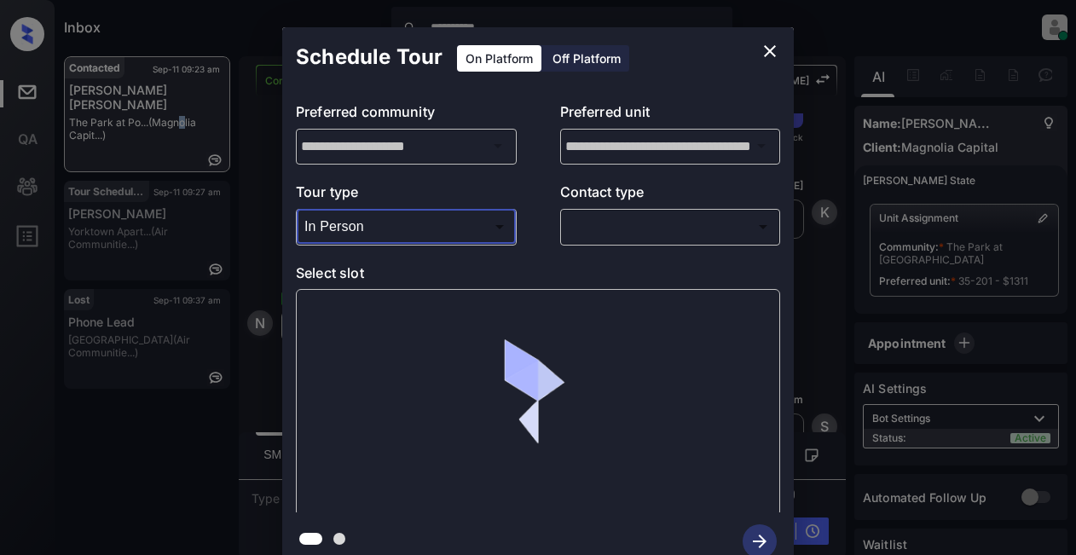
click at [629, 230] on body "**********" at bounding box center [538, 277] width 1076 height 555
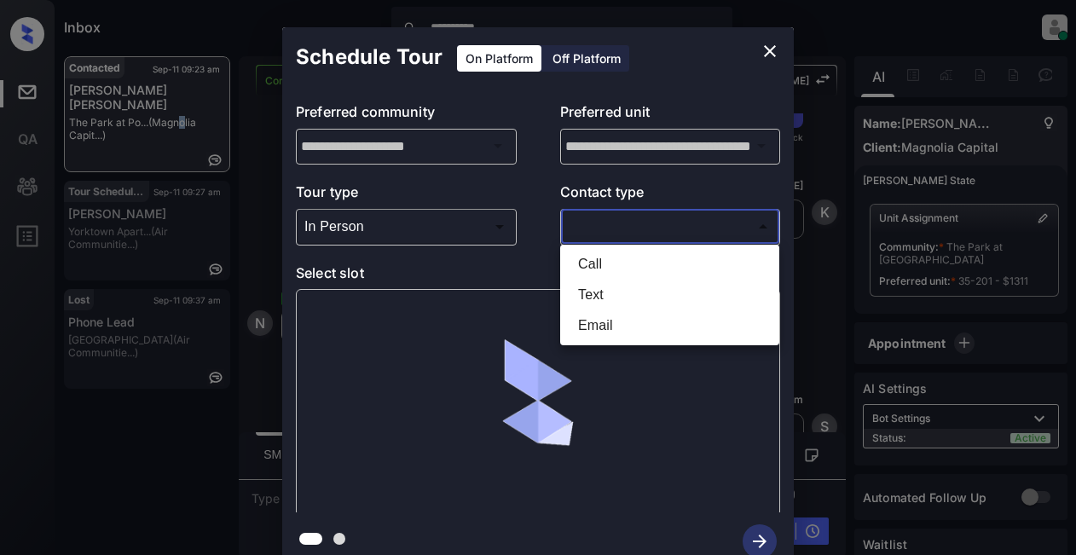
click at [594, 296] on li "Text" at bounding box center [669, 295] width 211 height 31
type input "****"
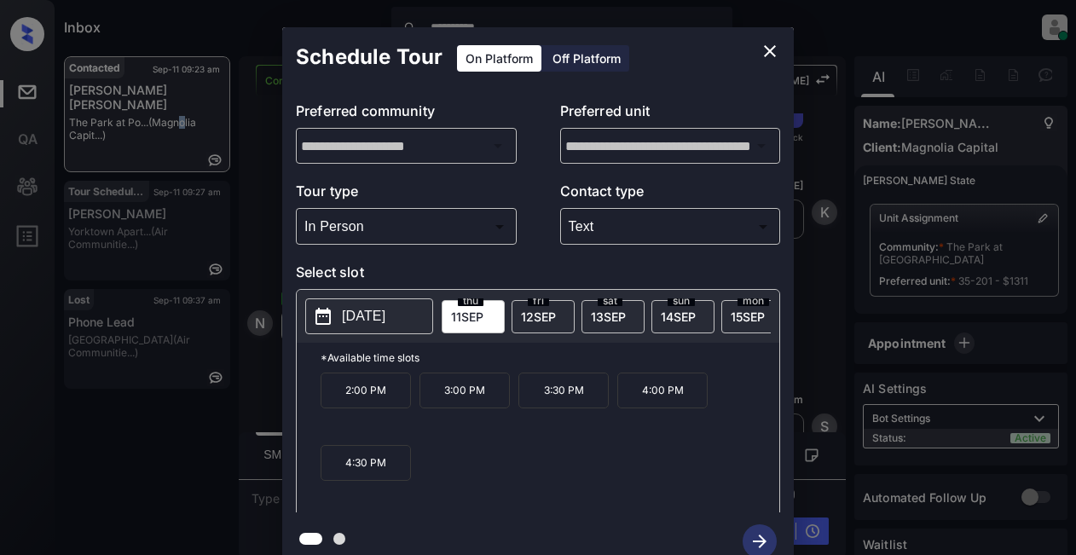
click at [360, 318] on p "2025-09-11" at bounding box center [363, 316] width 43 height 20
click at [545, 314] on span "12 SEP" at bounding box center [538, 316] width 35 height 14
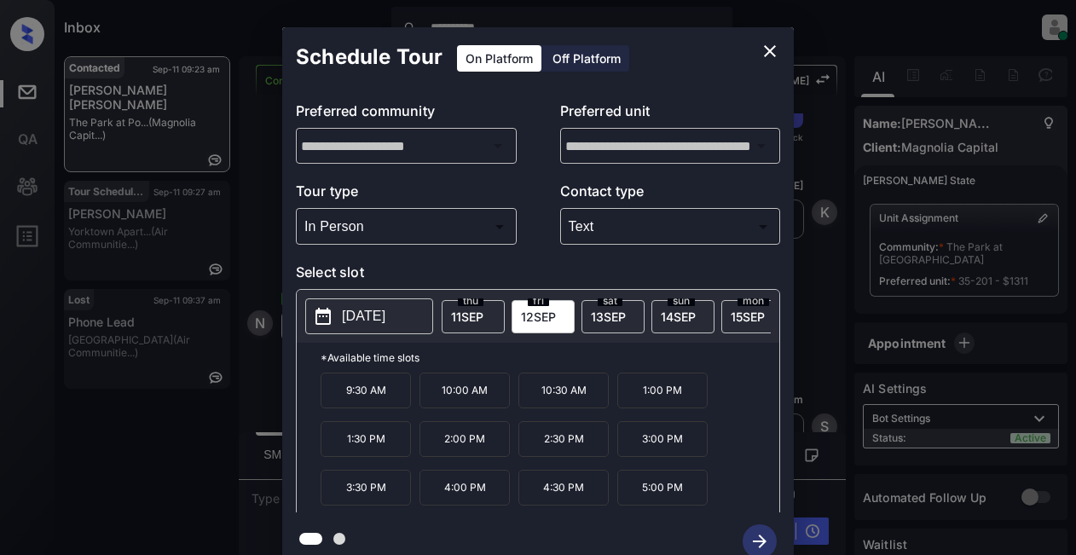
click at [568, 443] on p "2:30 PM" at bounding box center [563, 439] width 90 height 36
click at [749, 534] on icon "button" at bounding box center [759, 541] width 34 height 34
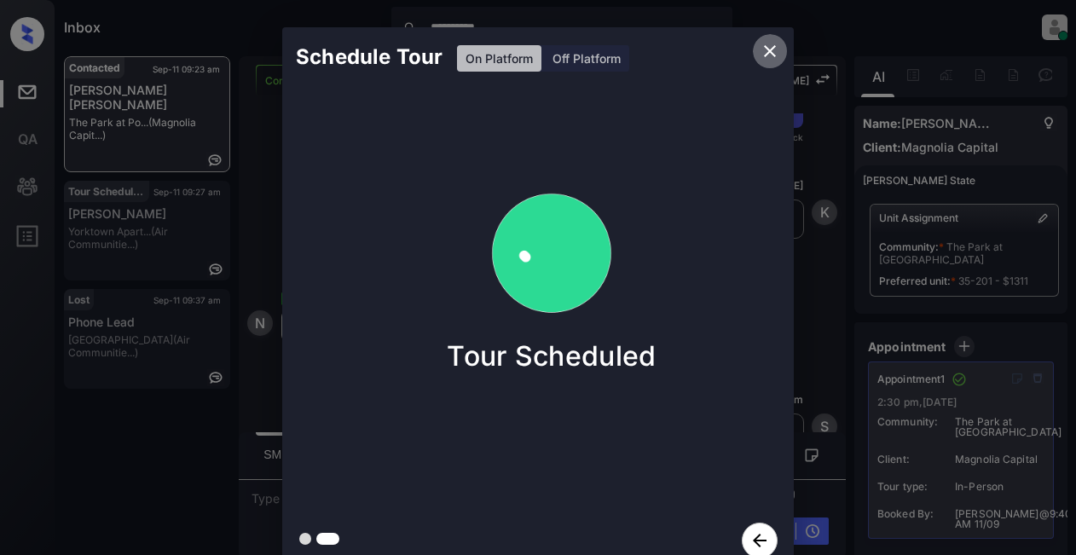
click at [764, 49] on icon "close" at bounding box center [769, 51] width 20 height 20
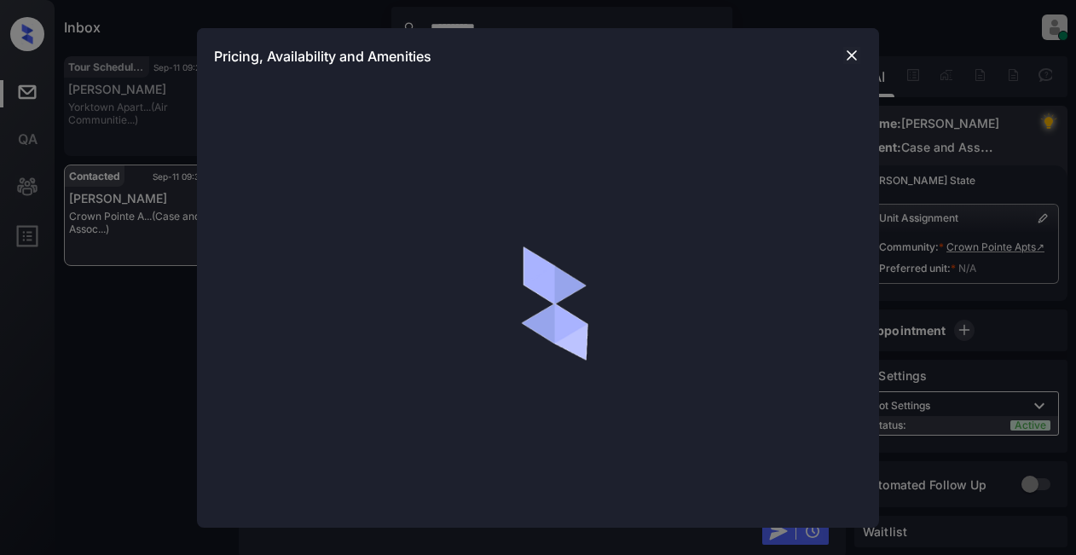
scroll to position [1208, 0]
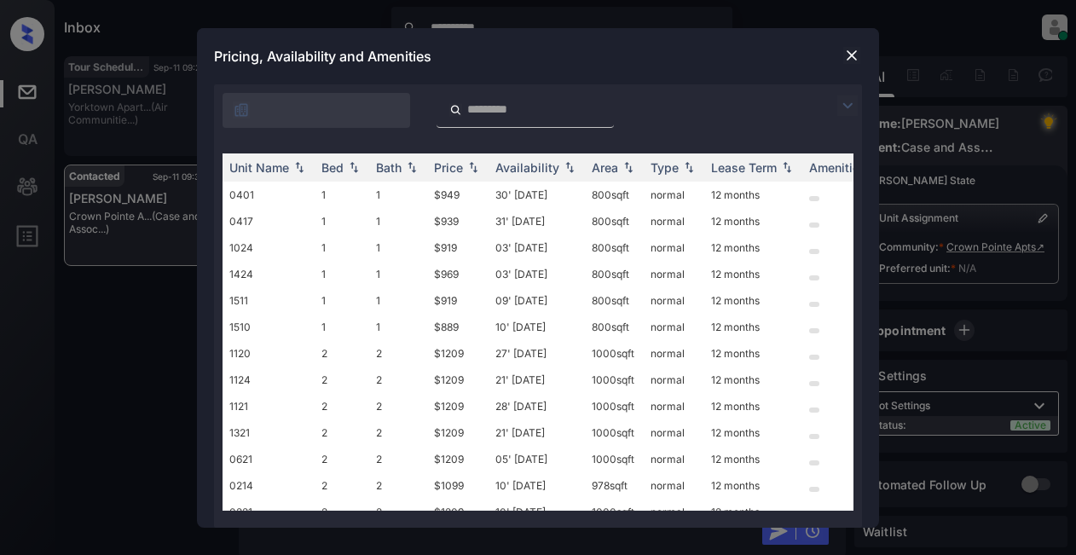
click at [846, 110] on img at bounding box center [847, 105] width 20 height 20
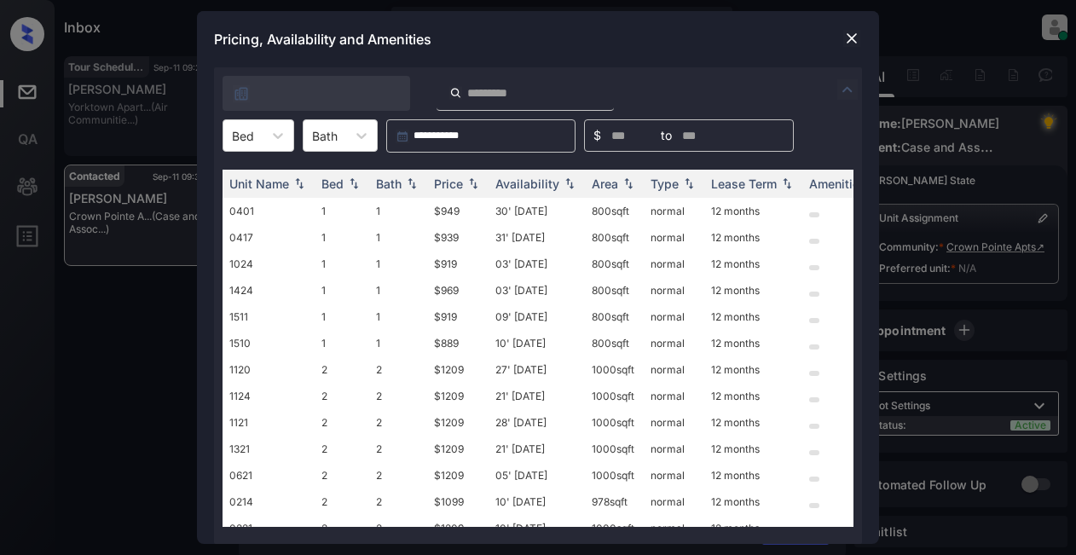
click at [857, 41] on img at bounding box center [851, 38] width 17 height 17
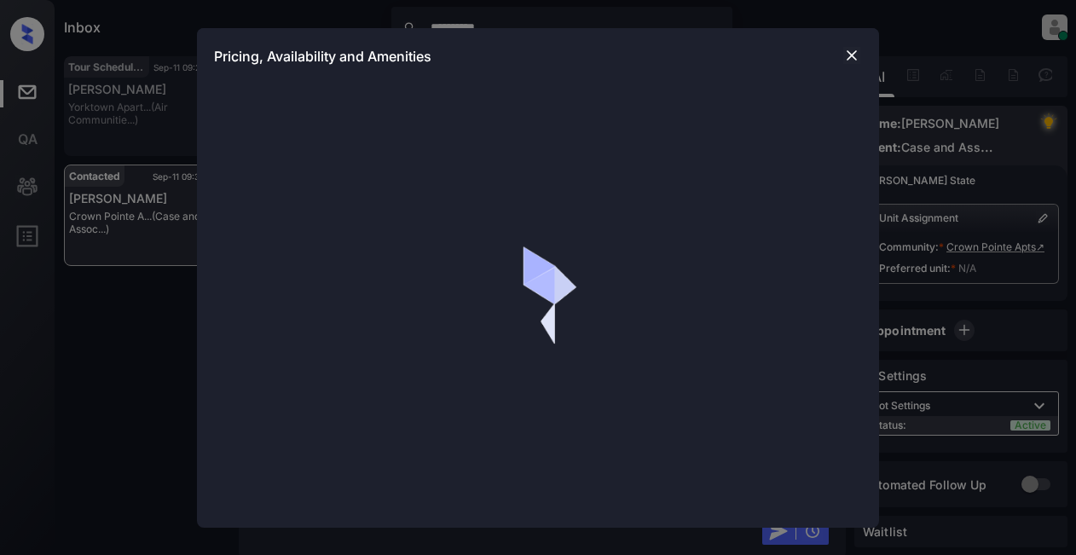
scroll to position [1208, 0]
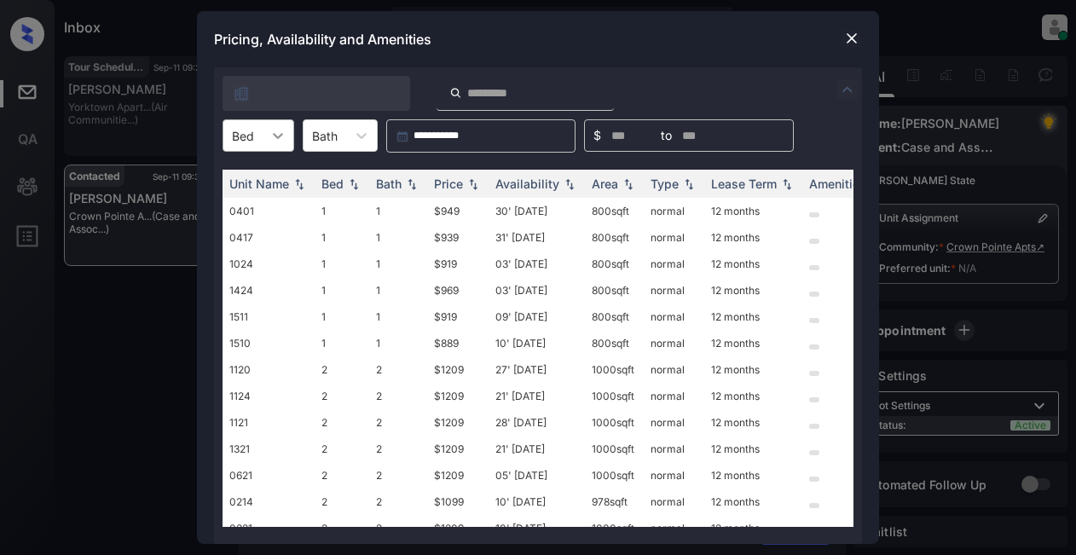
click at [284, 140] on icon at bounding box center [277, 135] width 17 height 17
click at [271, 178] on div "1" at bounding box center [258, 177] width 72 height 31
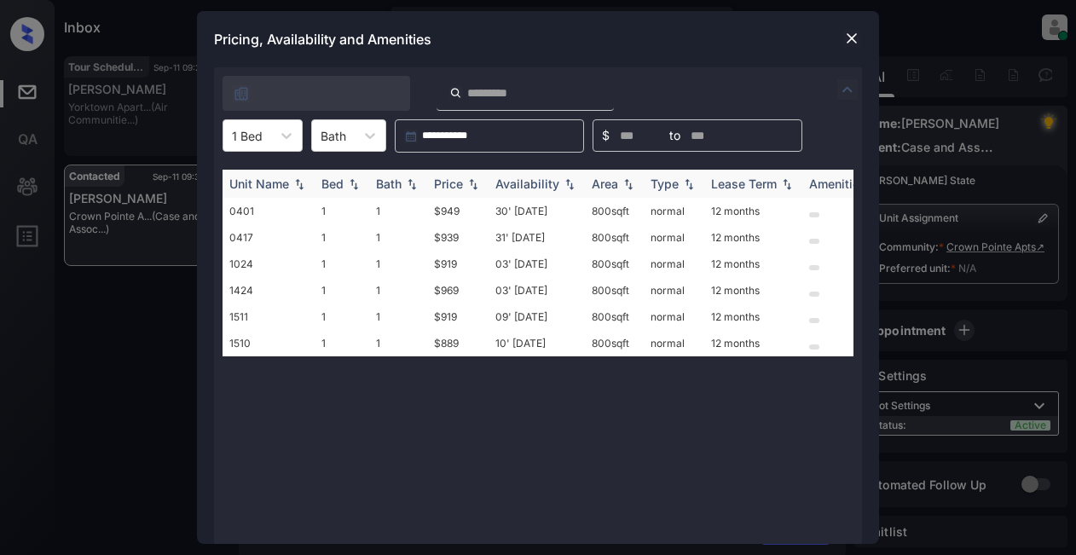
click at [456, 180] on div "Price" at bounding box center [448, 183] width 29 height 14
click at [455, 179] on div "Price" at bounding box center [448, 183] width 29 height 14
click at [442, 209] on td "$889" at bounding box center [457, 211] width 61 height 26
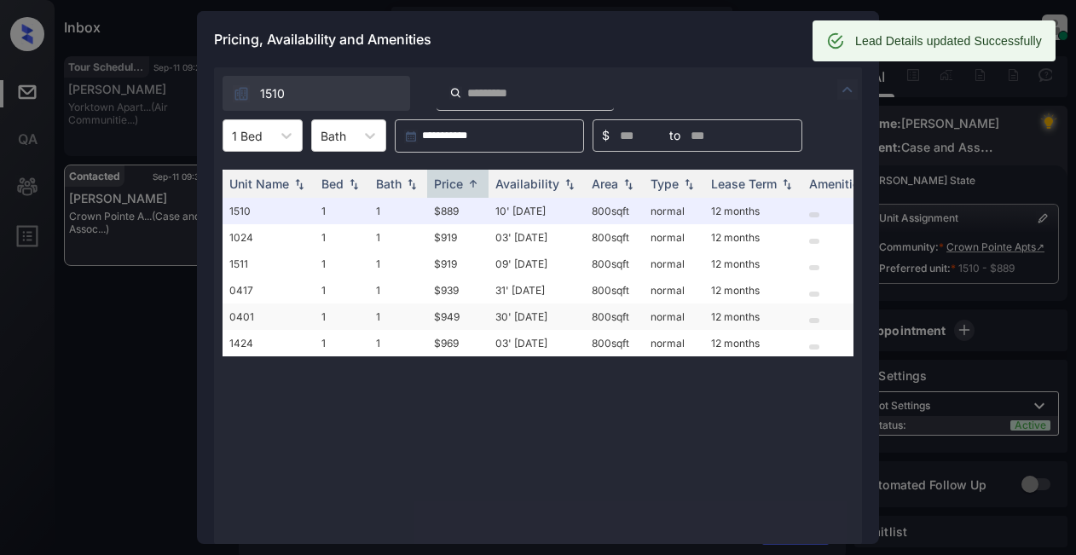
click at [453, 315] on td "$949" at bounding box center [457, 316] width 61 height 26
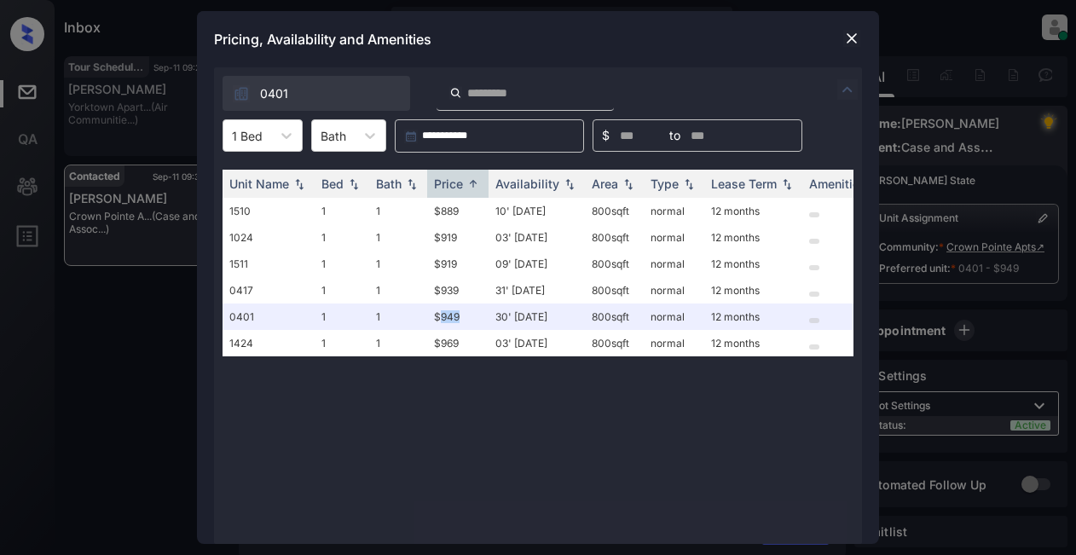
click at [852, 34] on img at bounding box center [851, 38] width 17 height 17
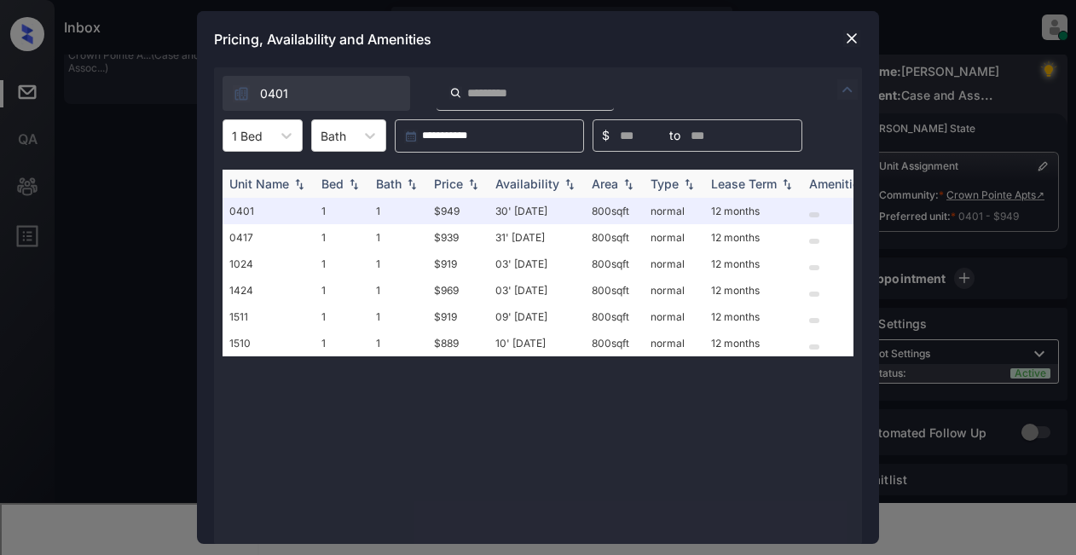
scroll to position [1884, 0]
click at [465, 183] on img at bounding box center [472, 184] width 17 height 12
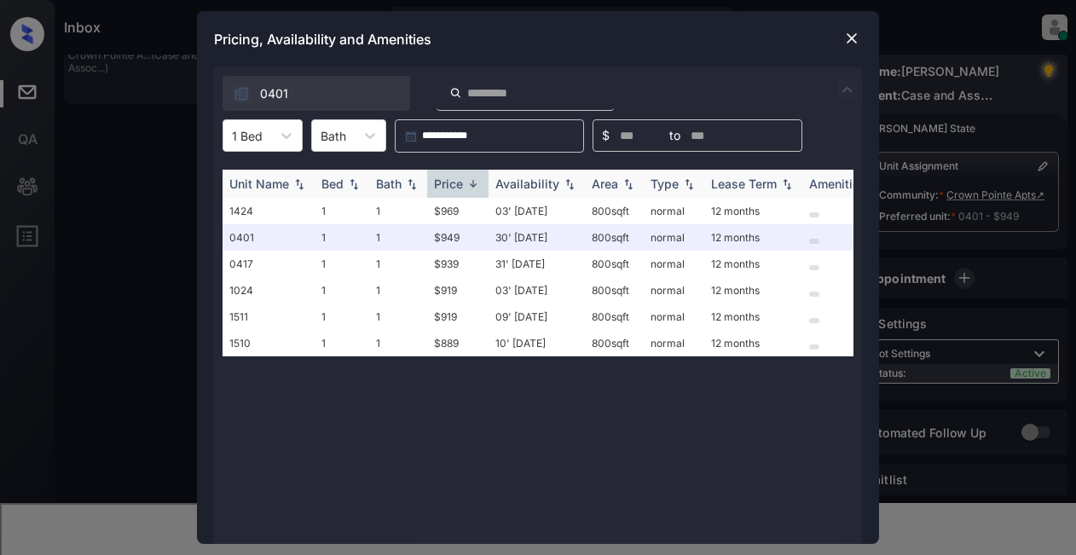
click at [467, 186] on img at bounding box center [472, 183] width 17 height 13
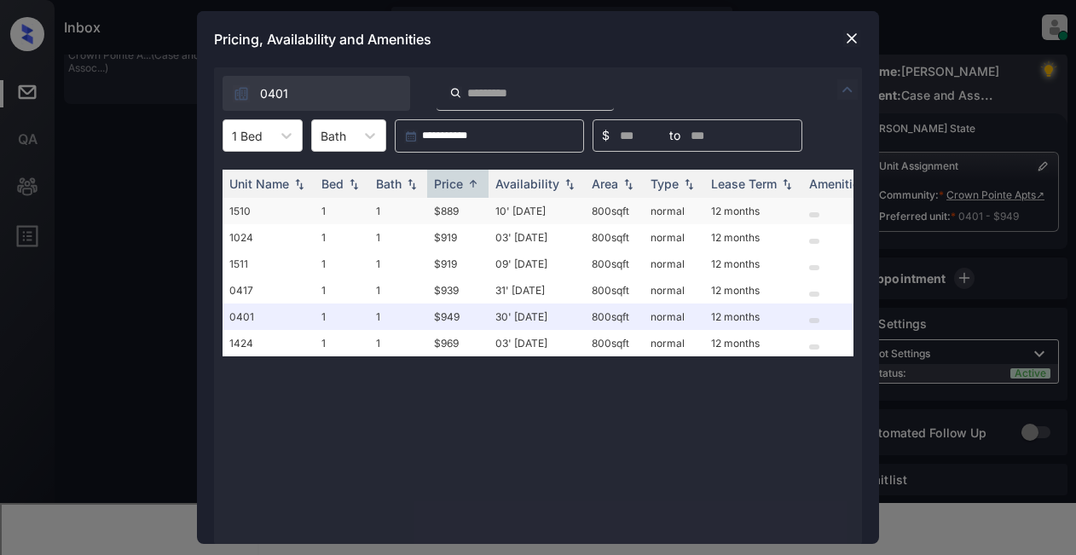
click at [453, 214] on td "$889" at bounding box center [457, 211] width 61 height 26
click at [456, 214] on td "$889" at bounding box center [457, 211] width 61 height 26
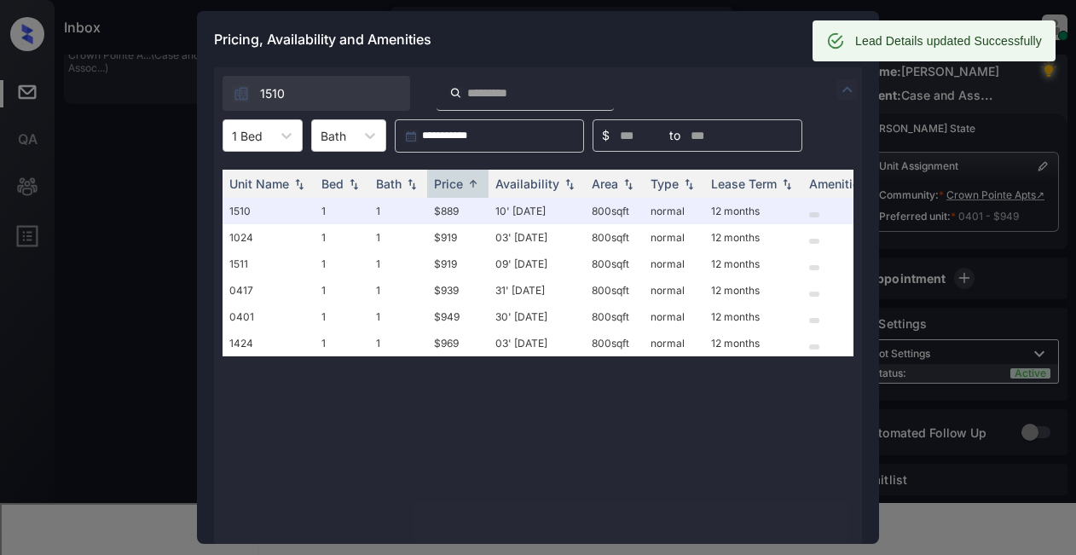
click at [712, 26] on div "Pricing, Availability and Amenities" at bounding box center [538, 39] width 682 height 56
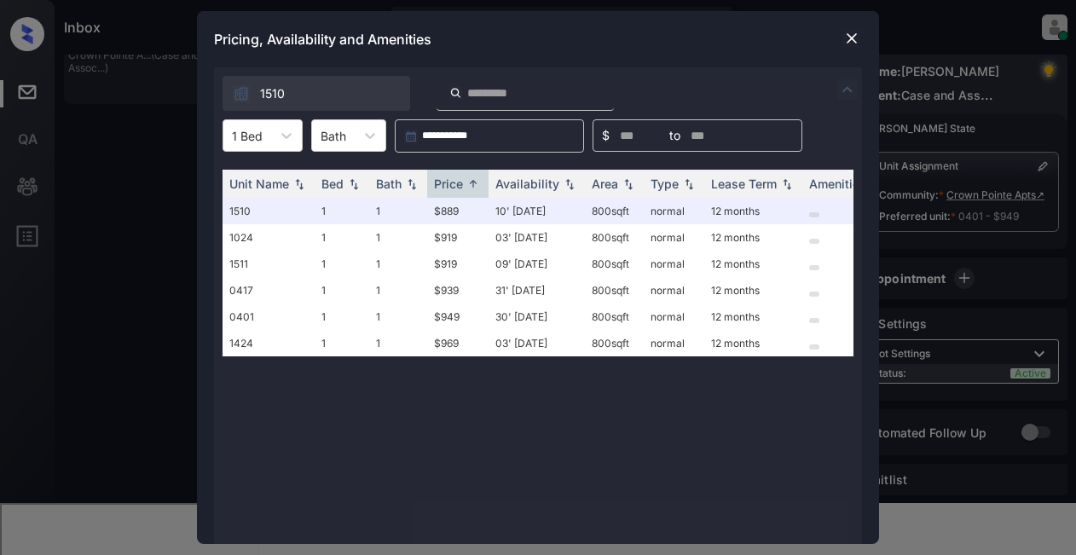
click at [849, 37] on img at bounding box center [851, 38] width 17 height 17
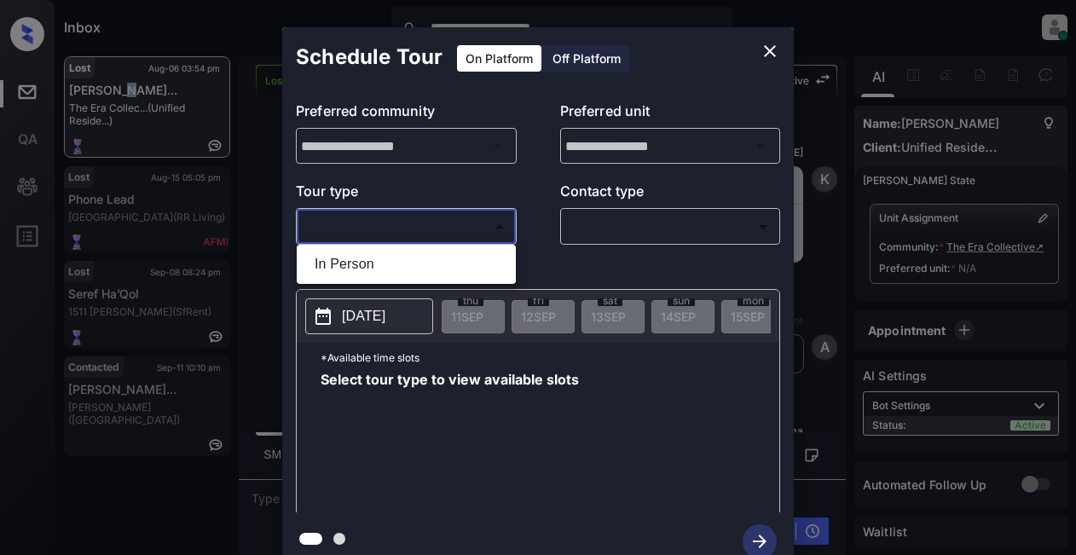
click at [374, 228] on body "**********" at bounding box center [538, 277] width 1076 height 555
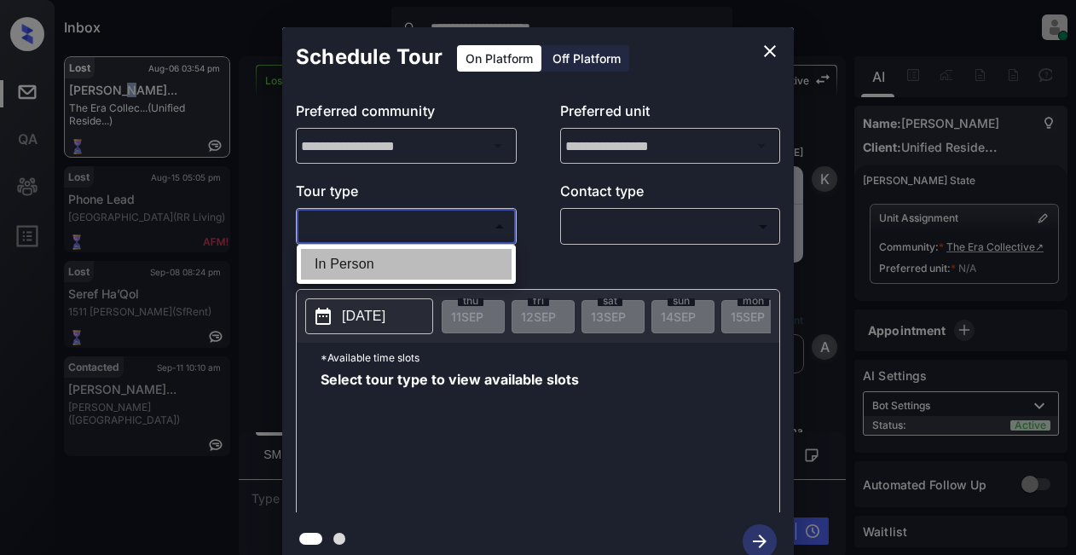
drag, startPoint x: 370, startPoint y: 262, endPoint x: 476, endPoint y: 248, distance: 106.7
click at [385, 262] on li "In Person" at bounding box center [406, 264] width 211 height 31
type input "********"
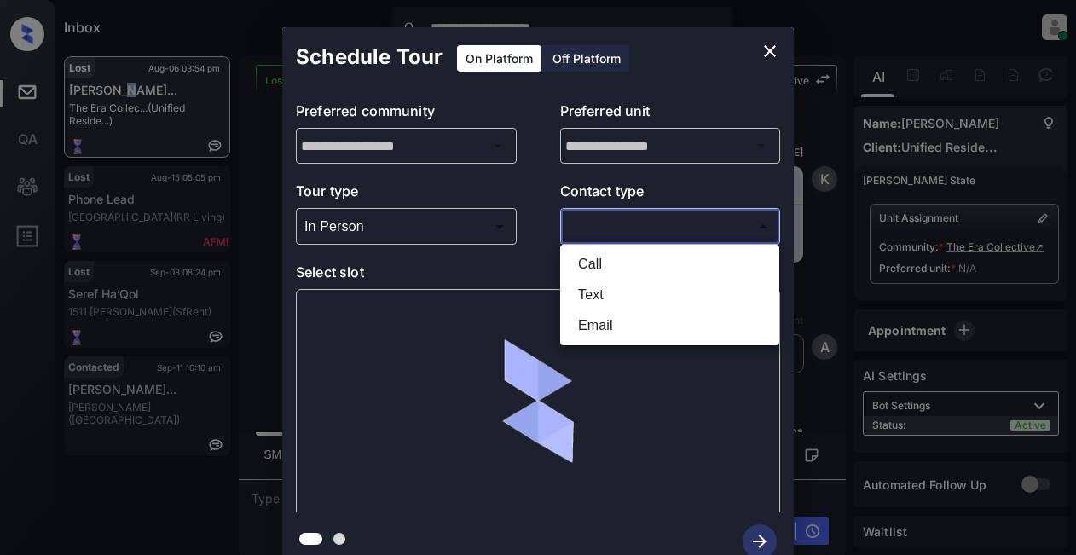
drag, startPoint x: 614, startPoint y: 239, endPoint x: 616, endPoint y: 228, distance: 11.4
click at [616, 234] on body "**********" at bounding box center [538, 277] width 1076 height 555
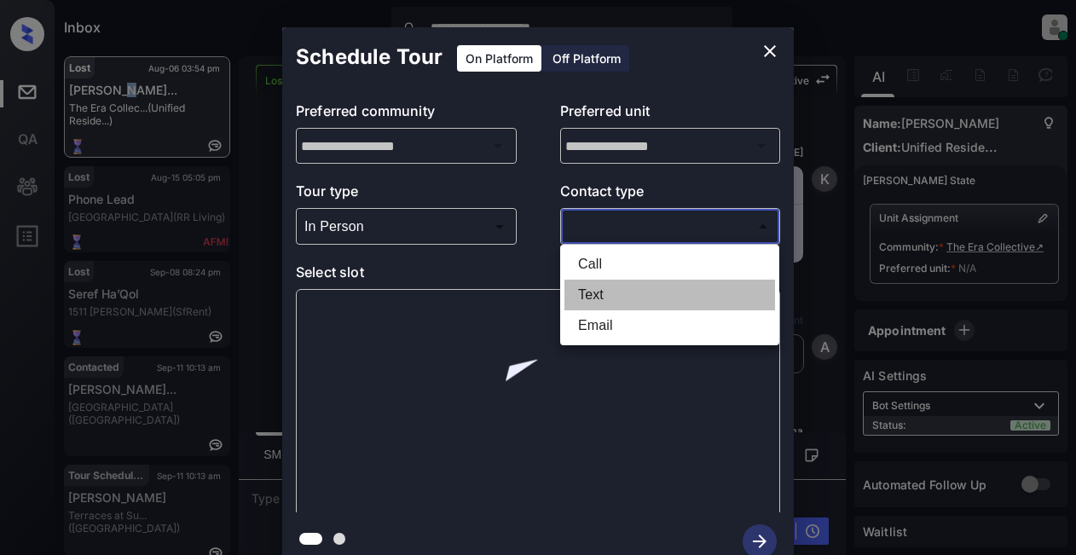
click at [594, 294] on li "Text" at bounding box center [669, 295] width 211 height 31
type input "****"
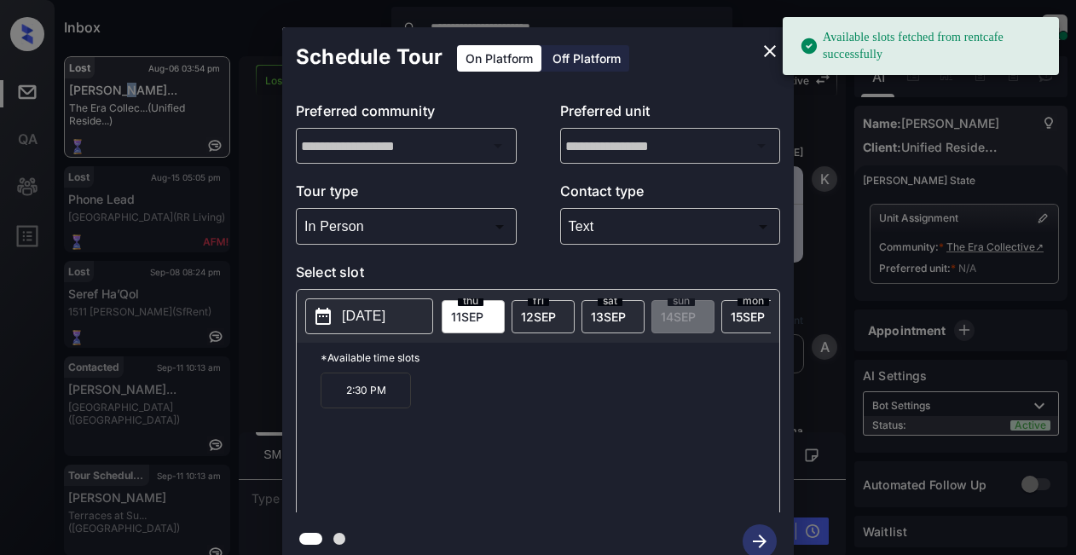
click at [375, 318] on p "2025-09-11" at bounding box center [363, 316] width 43 height 20
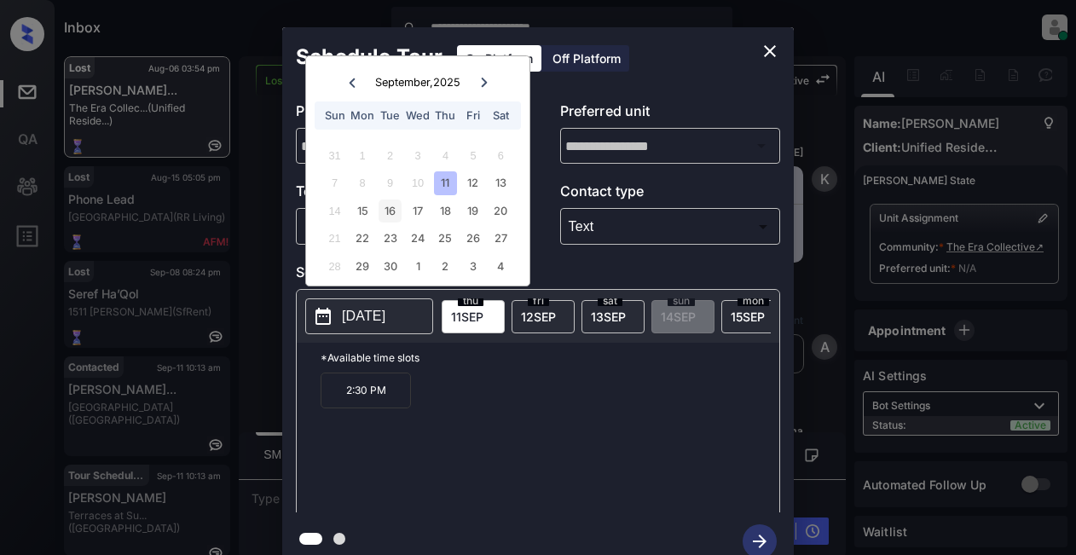
click at [389, 213] on div "16" at bounding box center [389, 210] width 23 height 23
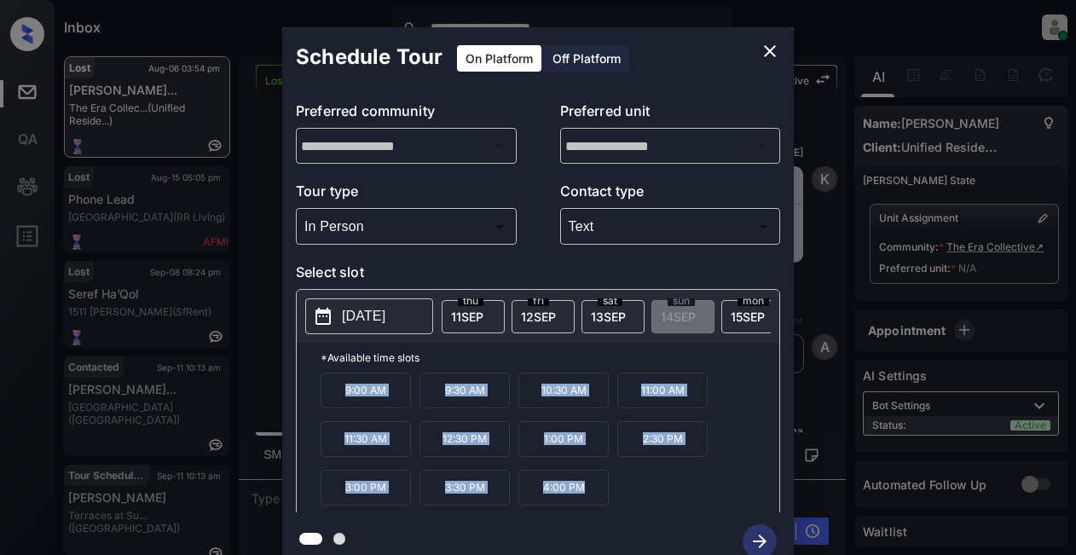
drag, startPoint x: 326, startPoint y: 392, endPoint x: 632, endPoint y: 522, distance: 333.4
click at [632, 522] on div "**********" at bounding box center [537, 298] width 511 height 543
copy div "9:00 AM 9:30 AM 10:30 AM 11:00 AM 11:30 AM 12:30 PM 1:00 PM 2:30 PM 3:00 PM 3:3…"
click at [770, 47] on icon "close" at bounding box center [769, 51] width 20 height 20
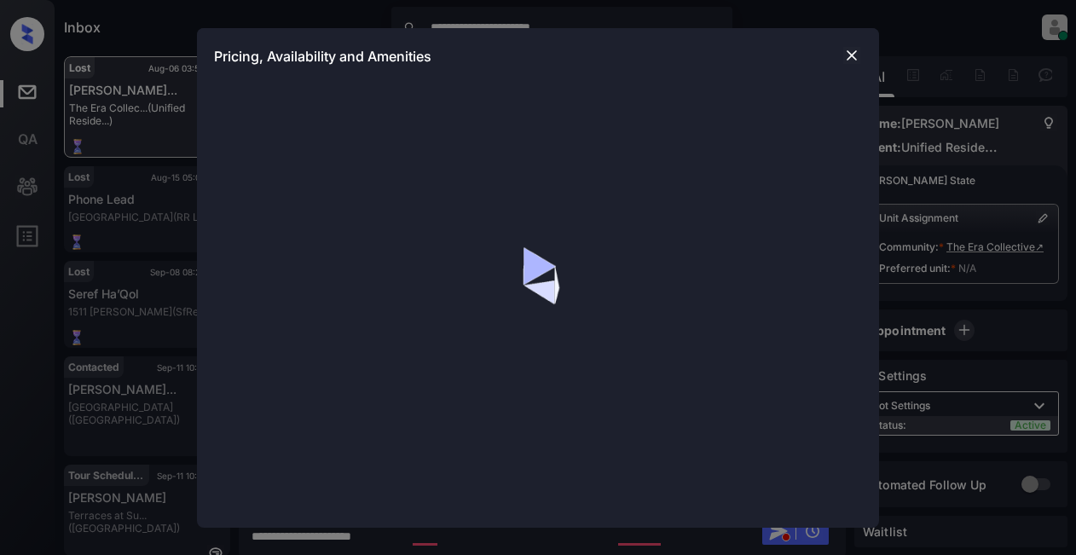
scroll to position [1108, 0]
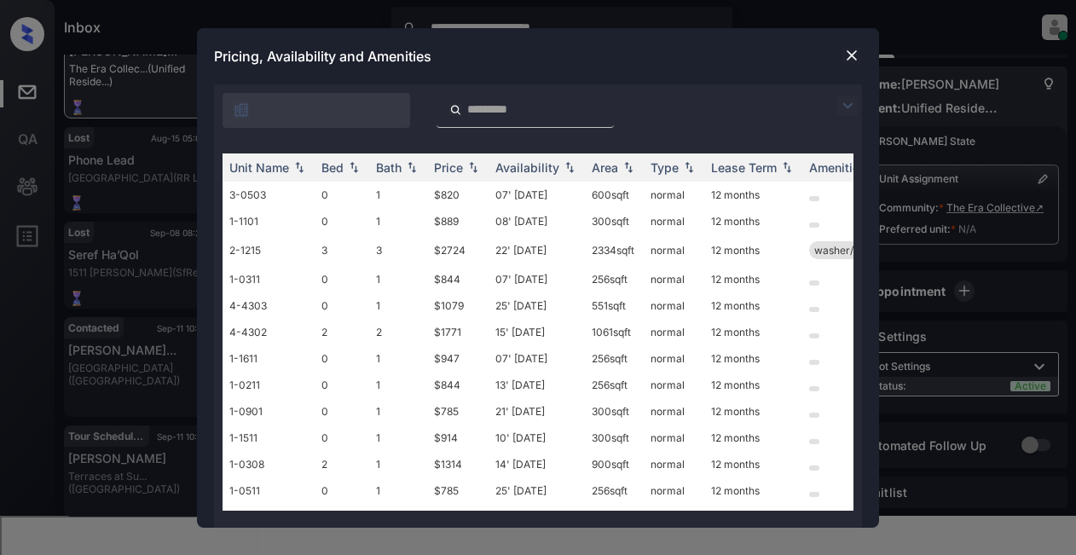
click at [842, 110] on img at bounding box center [847, 105] width 20 height 20
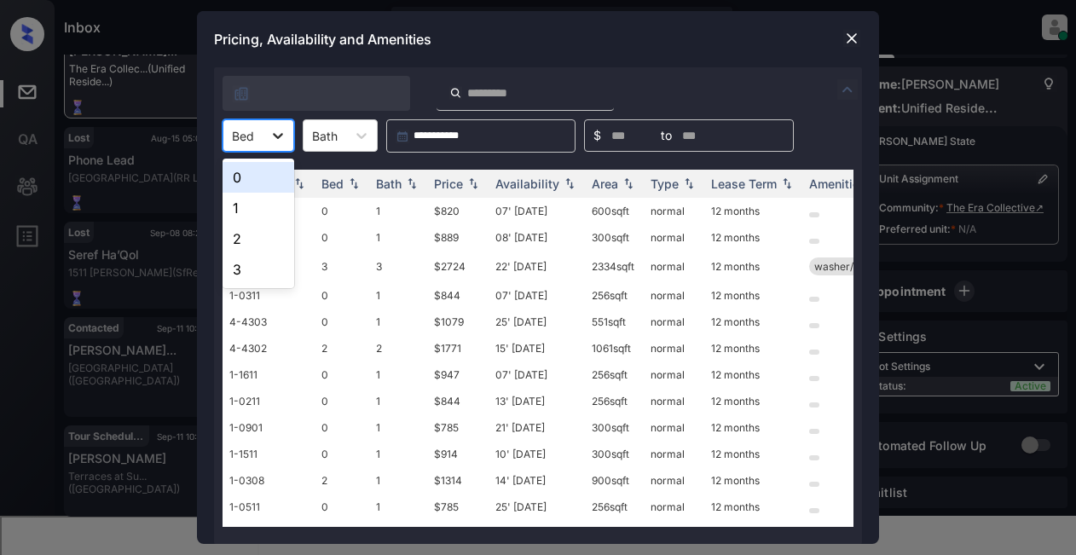
click at [280, 136] on icon at bounding box center [278, 136] width 10 height 6
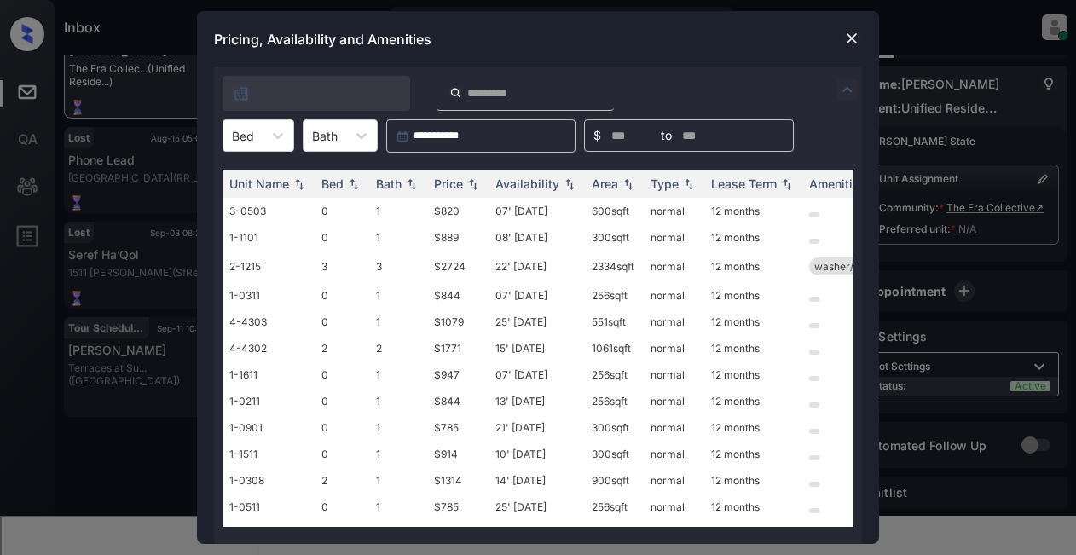
click at [858, 36] on img at bounding box center [851, 38] width 17 height 17
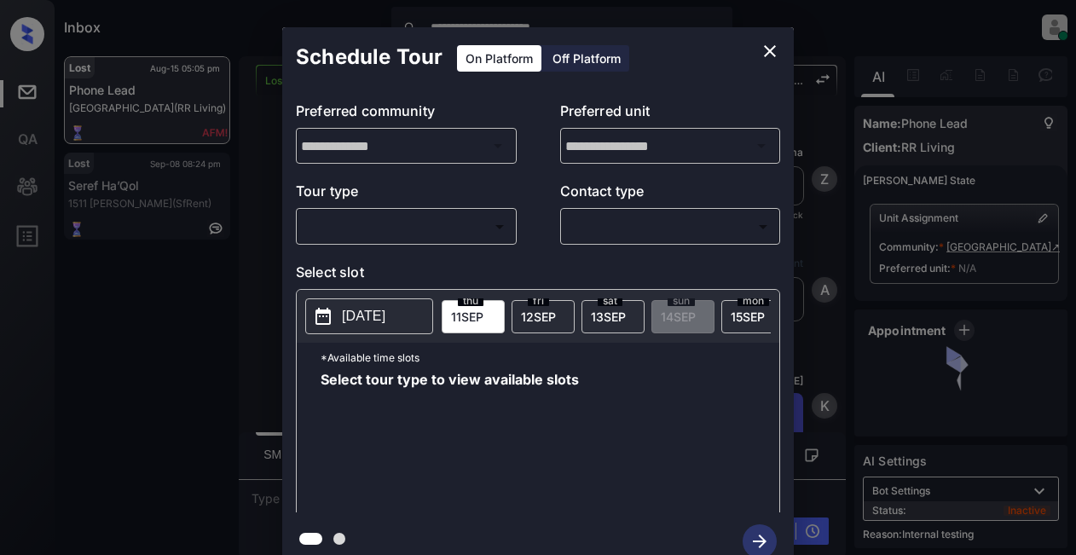
scroll to position [3046, 0]
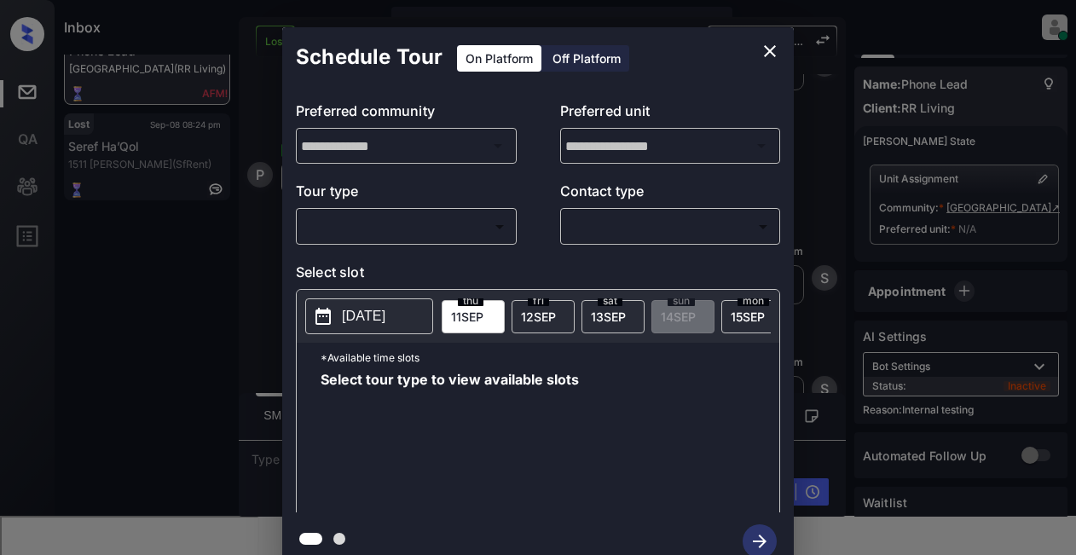
click at [456, 227] on body "**********" at bounding box center [538, 277] width 1076 height 555
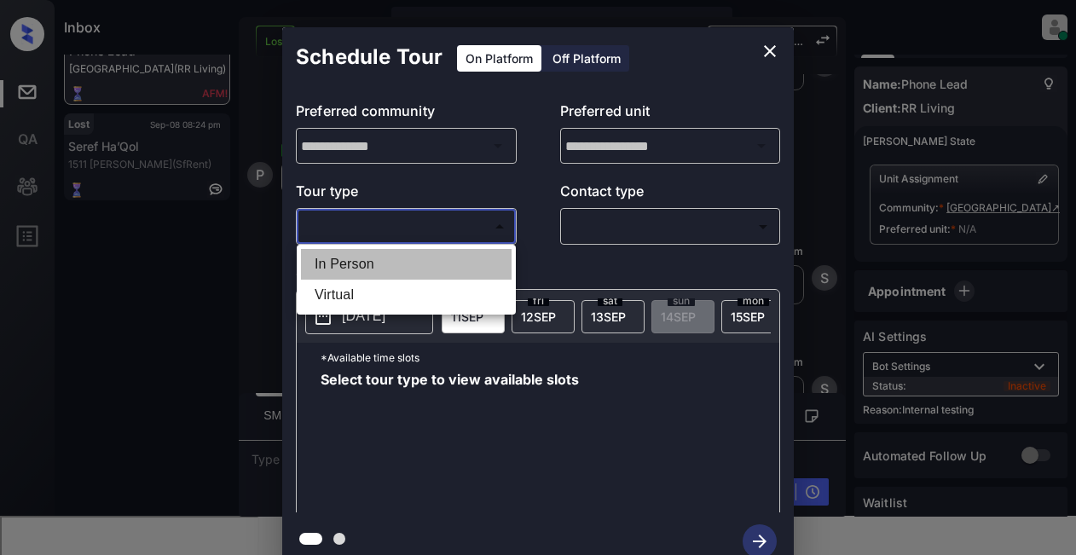
drag, startPoint x: 380, startPoint y: 259, endPoint x: 392, endPoint y: 256, distance: 12.4
click at [384, 259] on li "In Person" at bounding box center [406, 264] width 211 height 31
type input "********"
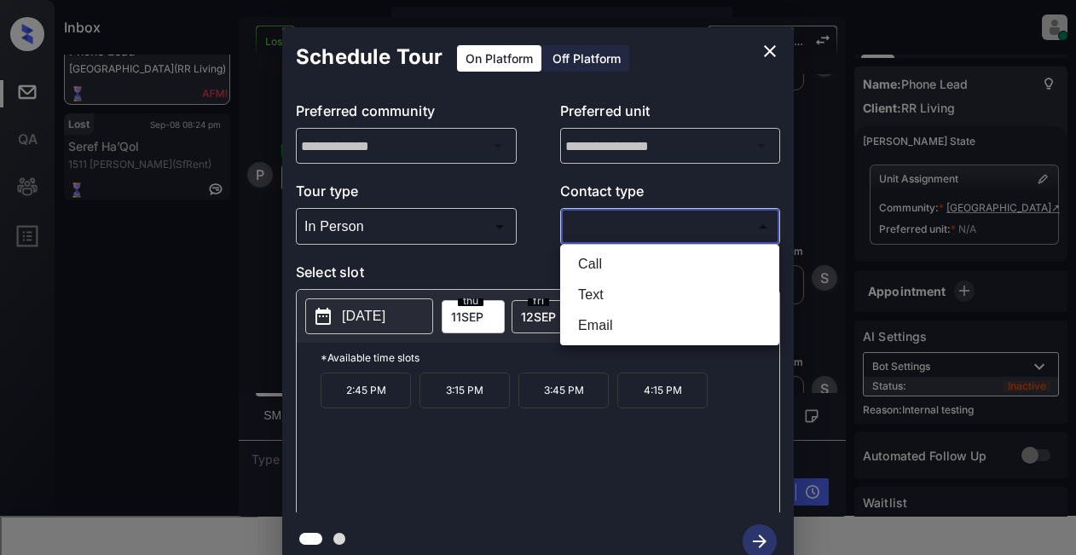
click at [620, 225] on body "**********" at bounding box center [538, 277] width 1076 height 555
click at [607, 293] on li "Text" at bounding box center [669, 295] width 211 height 31
type input "****"
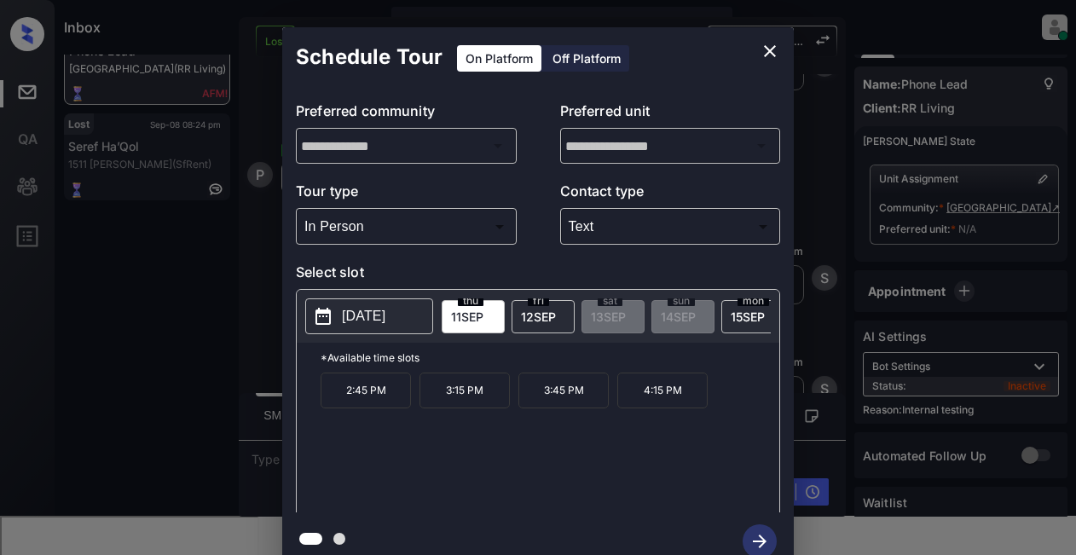
click at [349, 313] on p "[DATE]" at bounding box center [363, 316] width 43 height 20
click at [764, 49] on icon "close" at bounding box center [769, 51] width 20 height 20
